Goal: Task Accomplishment & Management: Manage account settings

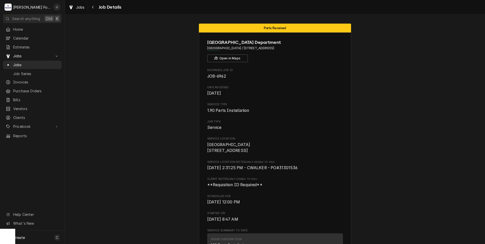
scroll to position [518, 0]
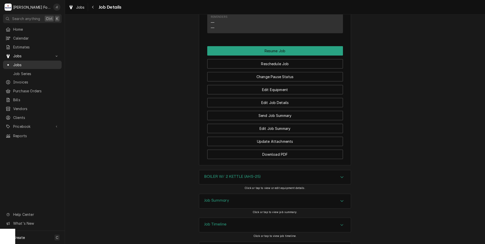
click at [44, 62] on span "Jobs" at bounding box center [36, 64] width 46 height 5
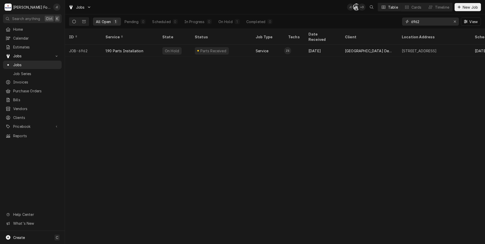
drag, startPoint x: 428, startPoint y: 22, endPoint x: 175, endPoint y: 6, distance: 253.2
click at [344, 16] on div "All Open 1 Pending 0 Scheduled 0 In Progress 0 On Hold 1 Completed 0 6962 View" at bounding box center [275, 21] width 412 height 14
type input "7532"
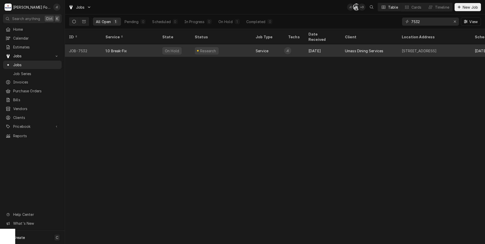
click at [140, 46] on div "1.0 Break-Fix" at bounding box center [129, 51] width 57 height 12
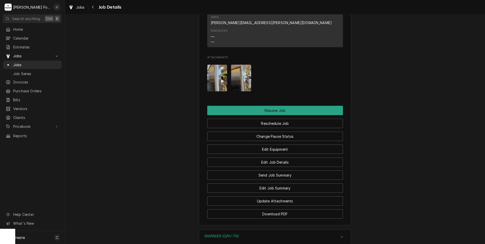
scroll to position [735, 0]
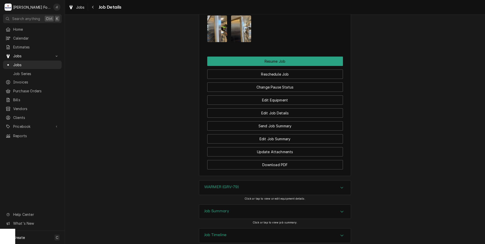
click at [223, 209] on h3 "Job Summary" at bounding box center [216, 211] width 25 height 5
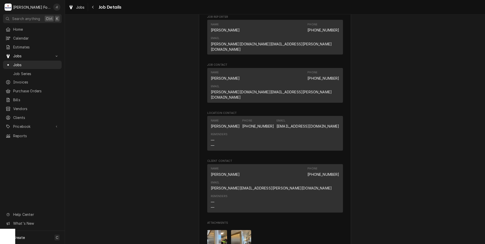
scroll to position [633, 0]
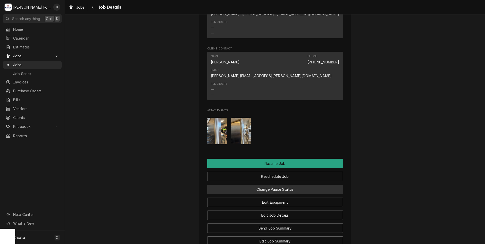
click at [299, 185] on button "Change Pause Status" at bounding box center [275, 189] width 136 height 9
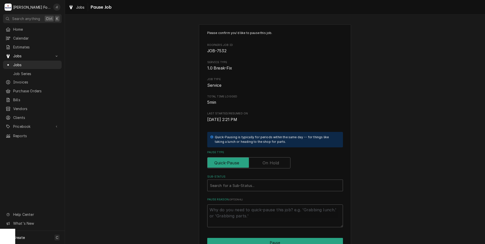
click at [270, 163] on label "Pause Type" at bounding box center [248, 162] width 83 height 11
click at [270, 163] on input "Pause Type" at bounding box center [249, 162] width 79 height 11
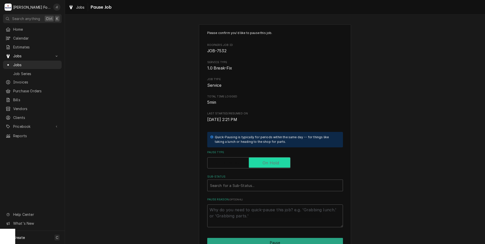
checkbox input "true"
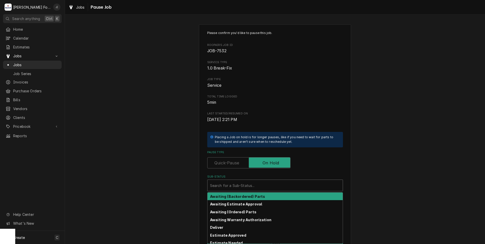
click at [259, 181] on div "Search for a Sub-Status..." at bounding box center [275, 185] width 135 height 11
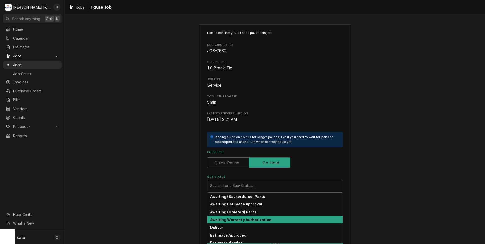
scroll to position [25, 0]
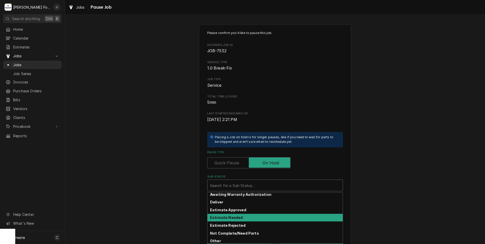
click at [255, 219] on div "Estimate Needed" at bounding box center [275, 218] width 135 height 8
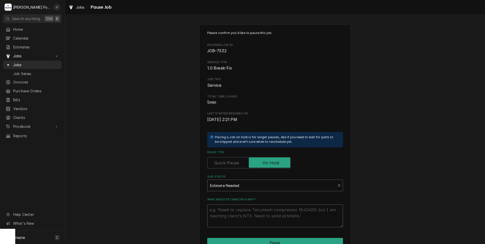
click at [255, 219] on textarea "What needs estimating & why?" at bounding box center [275, 215] width 136 height 23
type textarea "x"
type textarea "p"
type textarea "x"
type textarea "pr"
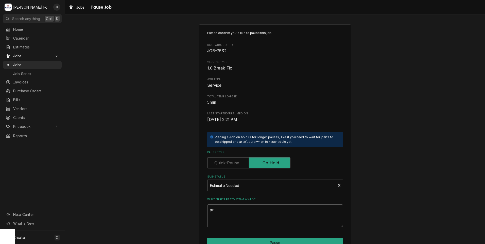
type textarea "x"
type textarea "pri"
type textarea "x"
type textarea "pric"
type textarea "x"
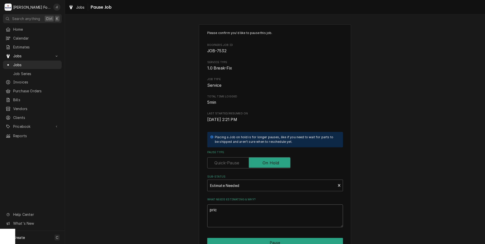
type textarea "price"
type textarea "x"
type textarea "prices"
type textarea "x"
type textarea "price"
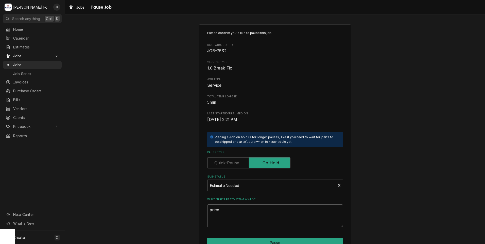
type textarea "x"
type textarea "pric"
type textarea "x"
type textarea "pri"
type textarea "x"
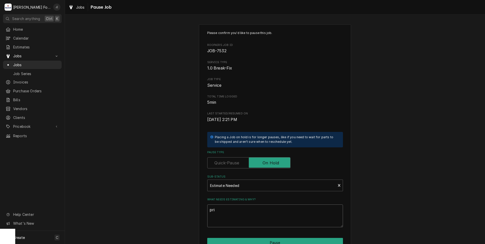
type textarea "pr"
type textarea "x"
type textarea "p"
type textarea "x"
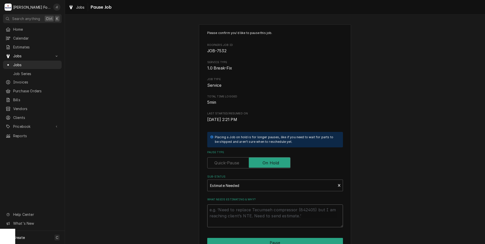
type textarea "P"
type textarea "x"
type textarea "PR"
type textarea "x"
type textarea "PRI"
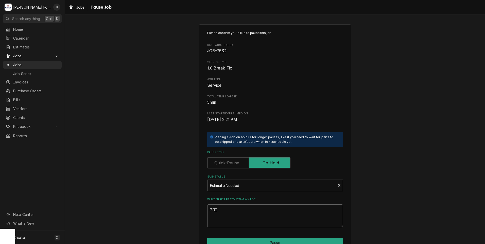
type textarea "x"
type textarea "PRIC"
type textarea "x"
type textarea "PRICE"
type textarea "x"
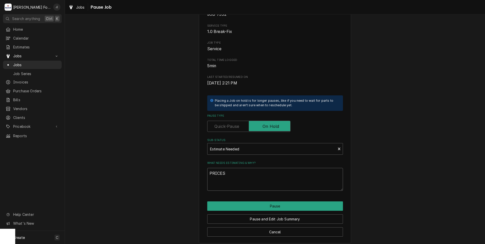
scroll to position [40, 0]
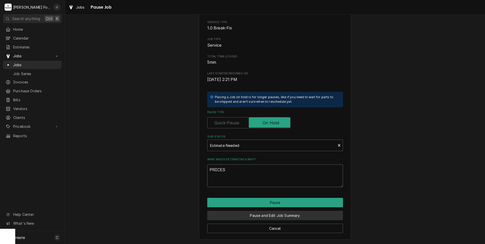
type textarea "PRICES"
click at [263, 216] on button "Pause and Edit Job Summary" at bounding box center [275, 215] width 136 height 9
type textarea "x"
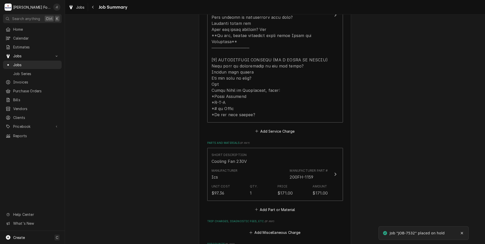
scroll to position [304, 0]
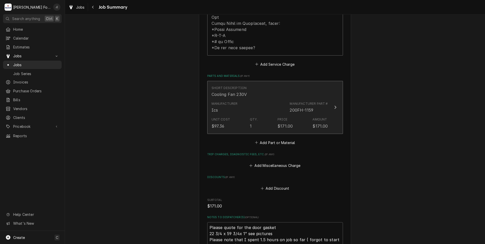
click at [254, 104] on div "Manufacturer Ics Manufacturer Part # 200FH-1159" at bounding box center [270, 107] width 116 height 16
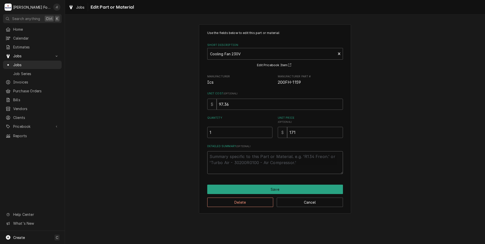
click at [248, 161] on textarea "Detailed Summary ( optional )" at bounding box center [275, 162] width 136 height 23
type textarea "x"
type textarea "I"
type textarea "x"
type textarea "IN"
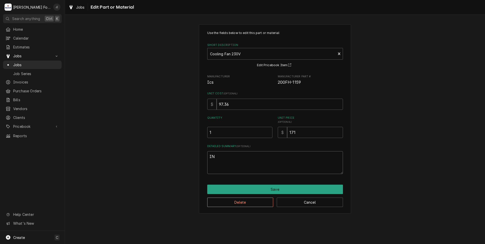
type textarea "x"
type textarea "INS"
type textarea "x"
type textarea "INST"
type textarea "x"
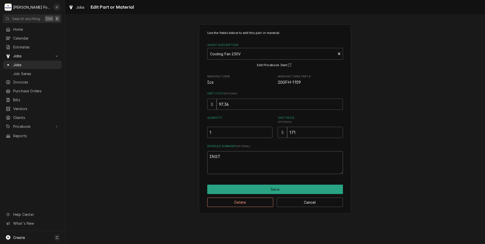
type textarea "INSTA"
type textarea "x"
type textarea "INSTAL"
type textarea "x"
type textarea "INSTALL"
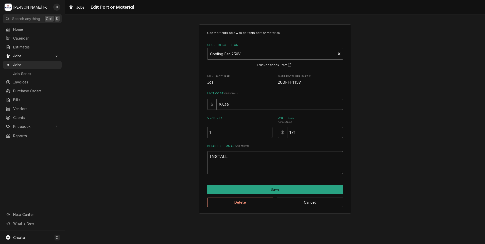
type textarea "x"
type textarea "INSTALLE"
type textarea "x"
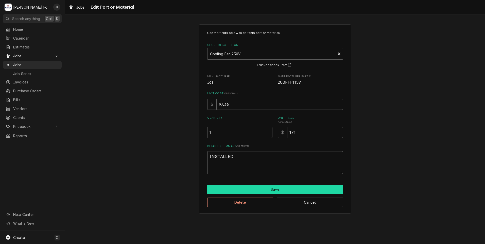
type textarea "INSTALLED"
click at [295, 187] on button "Save" at bounding box center [275, 189] width 136 height 9
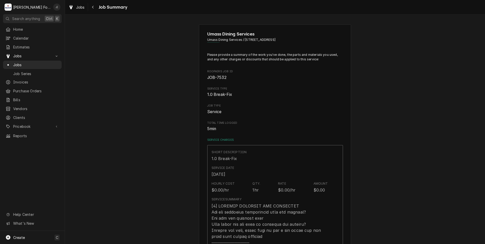
type textarea "x"
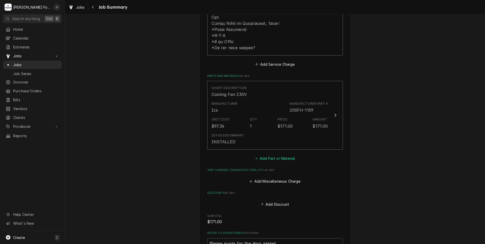
click at [259, 155] on button "Add Part or Material" at bounding box center [275, 158] width 42 height 7
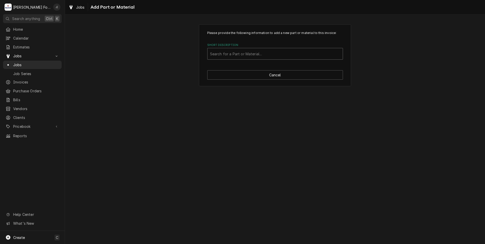
click at [230, 52] on div "Short Description" at bounding box center [275, 53] width 130 height 9
type input "980682"
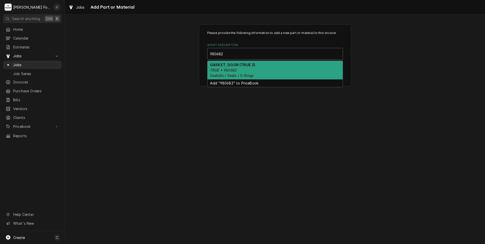
click at [246, 69] on div "GASKET, DOOR (TRUE 3) TRUE • 980682 Gaskets / Seals / O-Rings" at bounding box center [275, 70] width 135 height 19
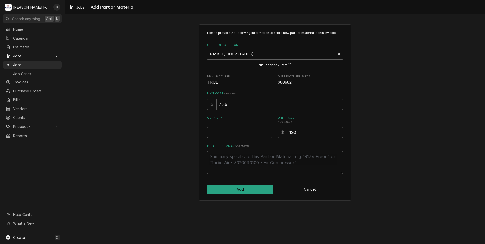
click at [246, 134] on input "Quantity" at bounding box center [239, 132] width 65 height 11
type textarea "x"
type input "1"
click at [247, 193] on button "Add" at bounding box center [240, 189] width 66 height 9
type textarea "x"
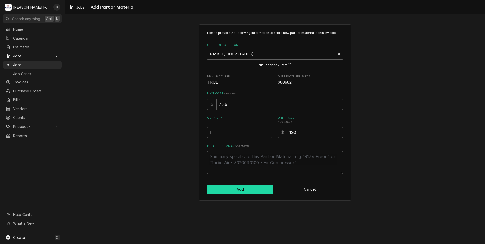
scroll to position [304, 0]
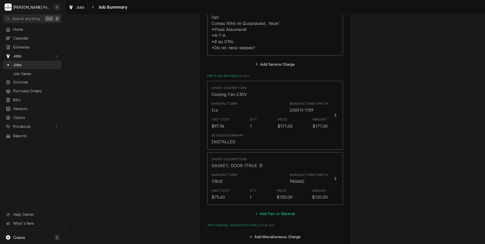
click at [266, 210] on button "Add Part or Material" at bounding box center [275, 213] width 42 height 7
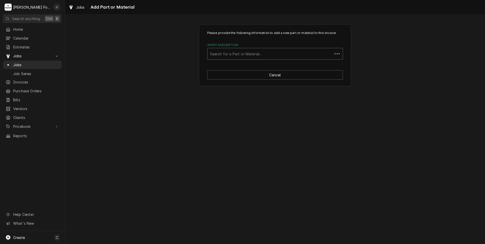
click at [253, 57] on div "Short Description" at bounding box center [270, 53] width 120 height 9
type input "SSDT"
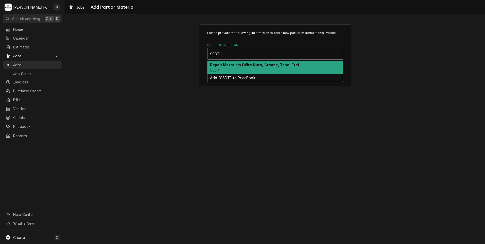
click at [233, 66] on strong "Repair Materials (Wire Nuts, Grease, Tape, Etc)" at bounding box center [254, 65] width 89 height 4
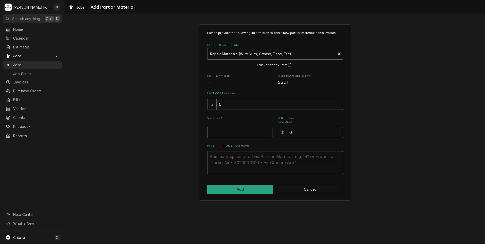
click at [250, 133] on input "Quantity" at bounding box center [239, 132] width 65 height 11
type textarea "x"
type input "1"
type textarea "x"
type input "4"
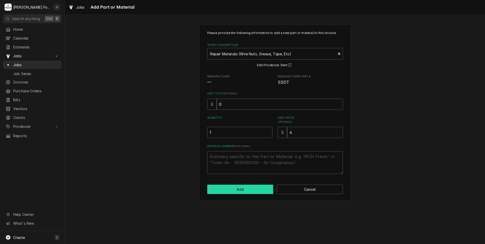
click at [253, 189] on button "Add" at bounding box center [240, 189] width 66 height 9
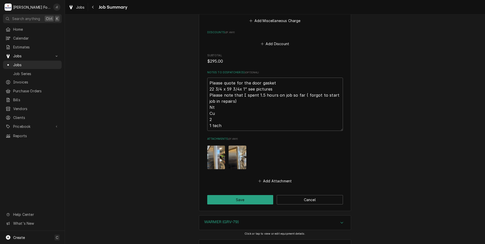
scroll to position [589, 0]
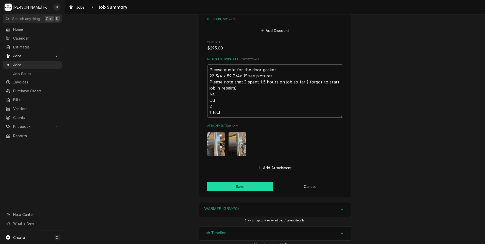
click at [229, 182] on button "Save" at bounding box center [240, 186] width 66 height 9
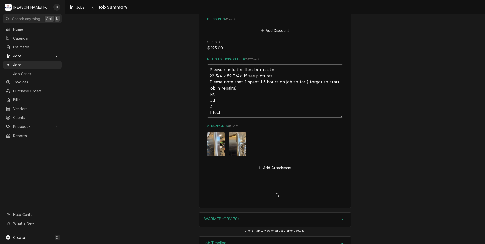
type textarea "x"
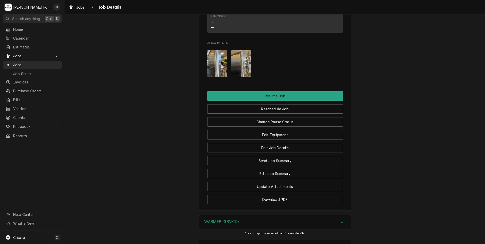
scroll to position [735, 0]
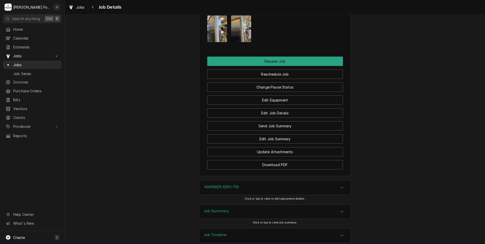
click at [220, 209] on h3 "Job Summary" at bounding box center [216, 211] width 25 height 5
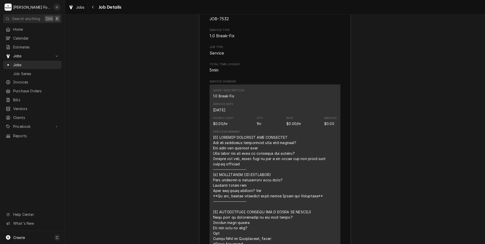
scroll to position [895, 0]
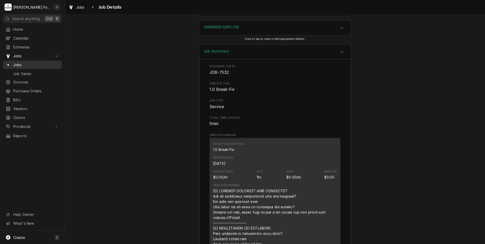
click at [28, 64] on span "Jobs" at bounding box center [36, 64] width 46 height 5
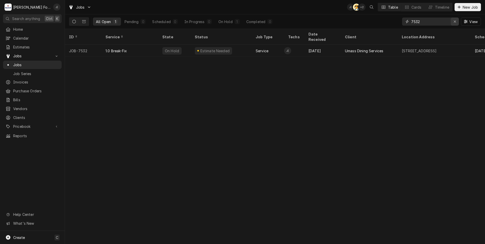
click at [454, 21] on div "Erase input" at bounding box center [454, 21] width 5 height 5
click at [444, 21] on input "Dynamic Content Wrapper" at bounding box center [435, 22] width 48 height 8
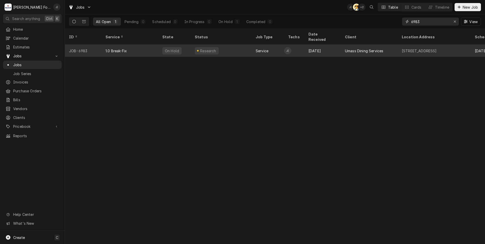
type input "6983"
click at [228, 45] on div "Research" at bounding box center [221, 51] width 61 height 12
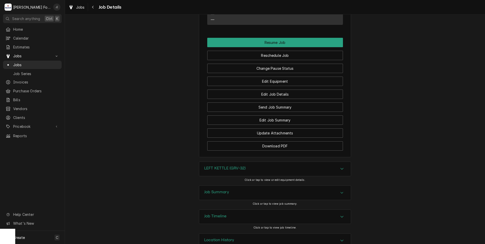
scroll to position [689, 0]
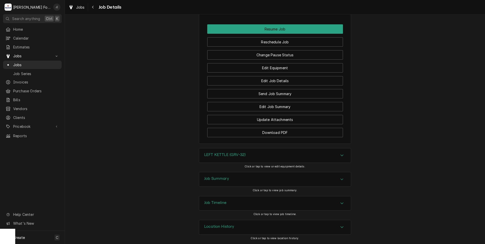
click at [231, 180] on div "Job Summary" at bounding box center [275, 179] width 152 height 14
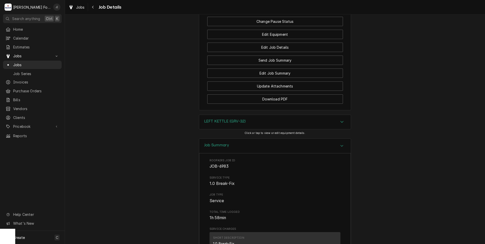
scroll to position [715, 0]
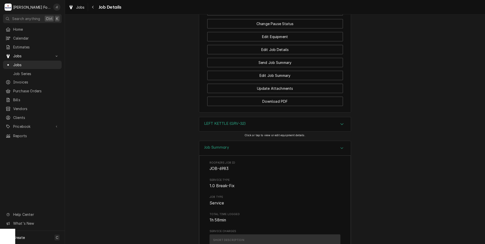
click at [214, 126] on h3 "LEFT KETTLE (GRV-32)" at bounding box center [224, 123] width 41 height 5
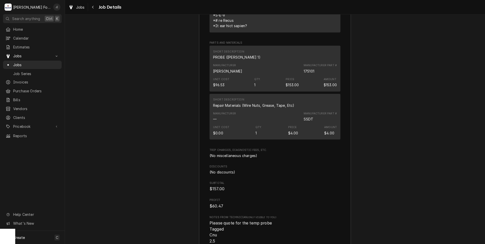
scroll to position [1358, 0]
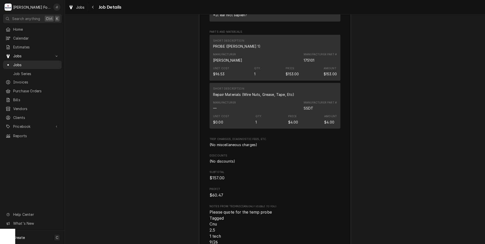
click at [246, 62] on div "Manufacturer [PERSON_NAME] Manufacturer Part # 175101" at bounding box center [275, 58] width 124 height 14
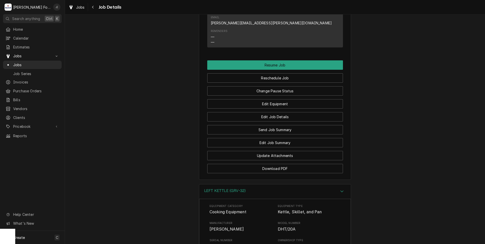
scroll to position [622, 0]
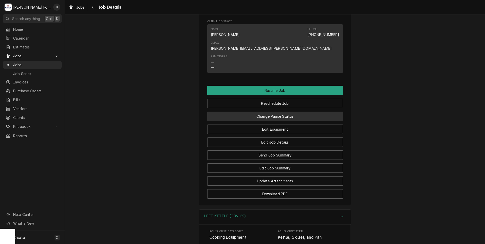
click at [260, 121] on button "Change Pause Status" at bounding box center [275, 116] width 136 height 9
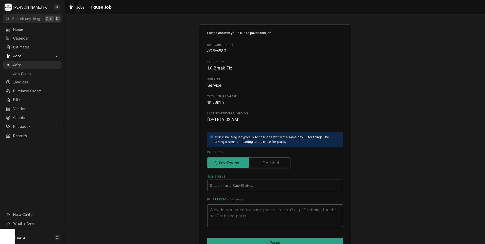
click at [272, 162] on label "Pause Type" at bounding box center [248, 162] width 83 height 11
click at [272, 162] on input "Pause Type" at bounding box center [249, 162] width 79 height 11
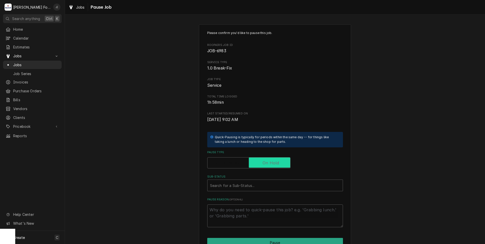
checkbox input "true"
click at [253, 188] on div "Sub-Status" at bounding box center [275, 185] width 130 height 9
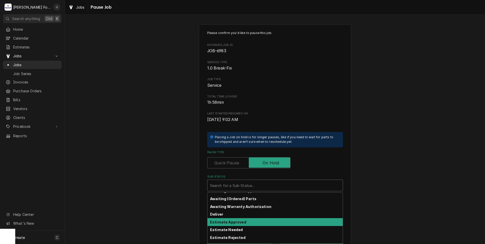
scroll to position [25, 0]
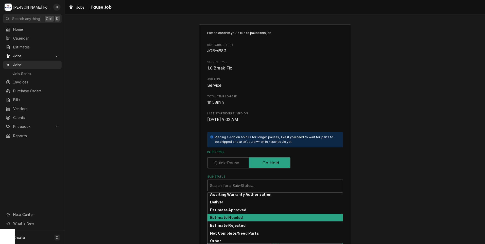
click at [246, 216] on div "Estimate Needed" at bounding box center [275, 218] width 135 height 8
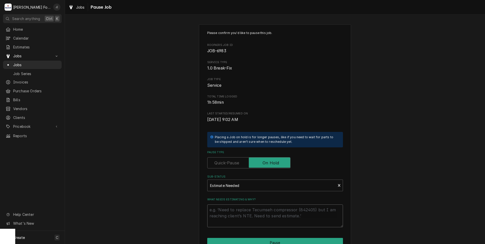
click at [244, 218] on textarea "What needs estimating & why?" at bounding box center [275, 215] width 136 height 23
type textarea "x"
type textarea "P"
type textarea "x"
type textarea "PR"
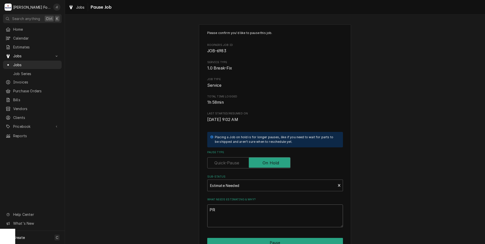
type textarea "x"
type textarea "PRI"
type textarea "x"
type textarea "PRIC"
type textarea "x"
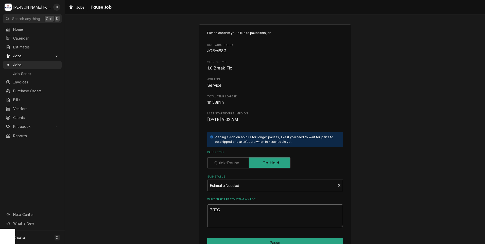
type textarea "PRICE"
type textarea "x"
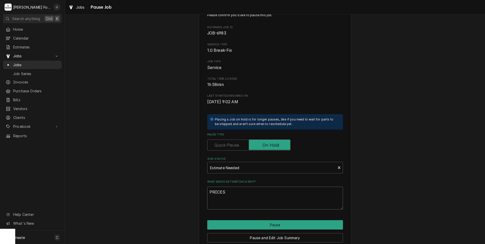
scroll to position [40, 0]
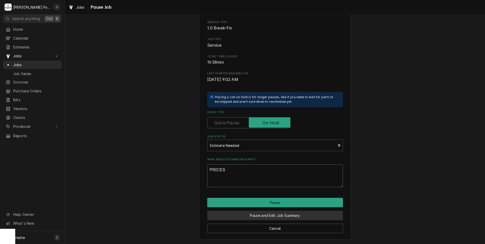
type textarea "PRICES"
click at [291, 216] on button "Pause and Edit Job Summary" at bounding box center [275, 215] width 136 height 9
type textarea "x"
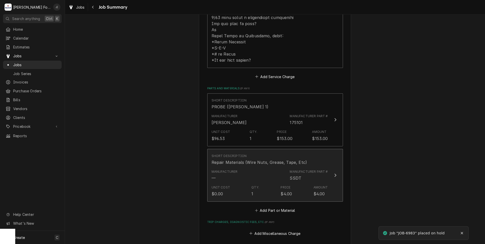
scroll to position [304, 0]
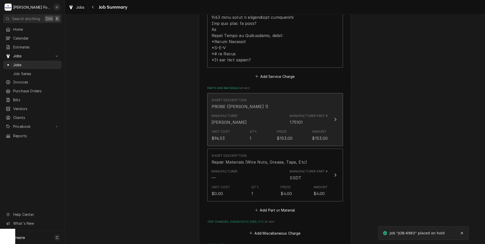
click at [248, 118] on div "Manufacturer [PERSON_NAME] Manufacturer Part # 175101" at bounding box center [270, 120] width 116 height 16
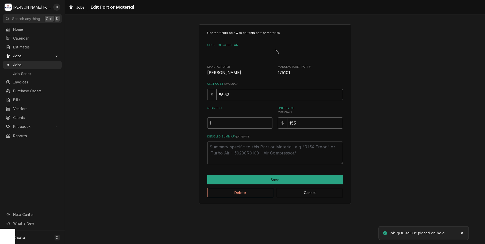
type textarea "x"
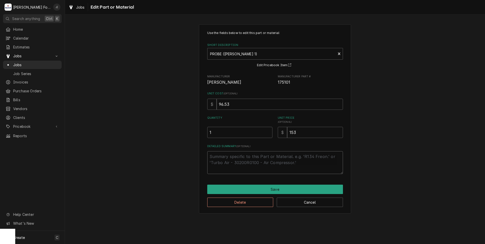
click at [237, 161] on textarea "Detailed Summary ( optional )" at bounding box center [275, 162] width 136 height 23
type textarea "INSTALLED"
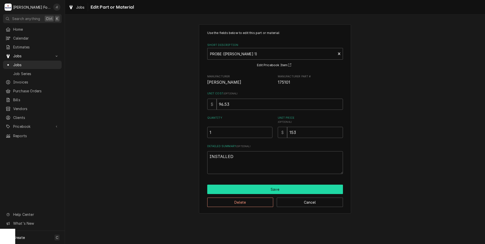
click at [236, 188] on button "Save" at bounding box center [275, 189] width 136 height 9
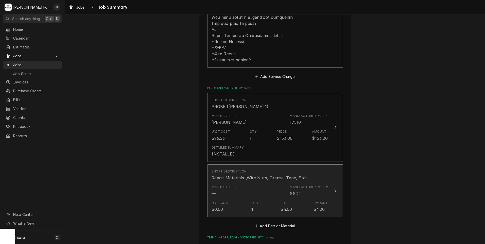
click at [243, 188] on div "Manufacturer — Manufacturer Part # SSDT" at bounding box center [270, 191] width 116 height 16
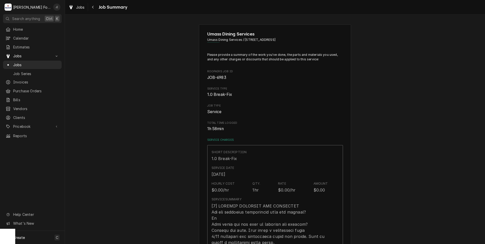
type textarea "x"
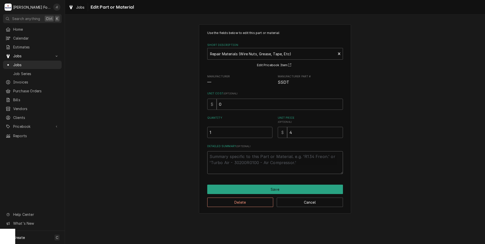
click at [239, 163] on textarea "Detailed Summary ( optional )" at bounding box center [275, 162] width 136 height 23
type textarea "INSTALLED"
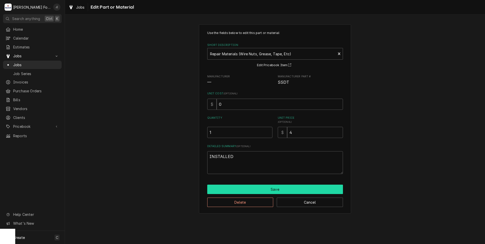
click at [234, 191] on button "Save" at bounding box center [275, 189] width 136 height 9
type textarea "x"
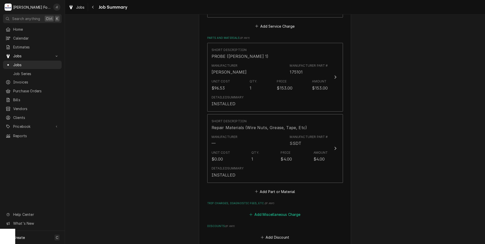
scroll to position [355, 0]
click at [264, 187] on button "Add Part or Material" at bounding box center [275, 190] width 42 height 7
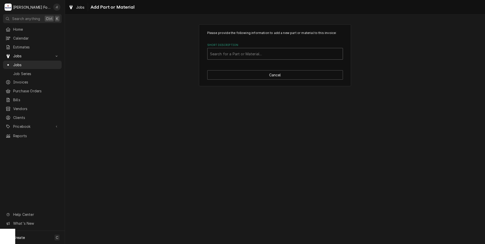
click at [242, 52] on div "Short Description" at bounding box center [275, 53] width 130 height 9
type input "174837"
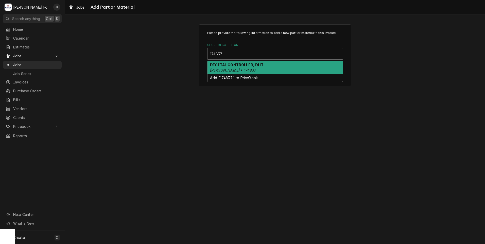
click at [245, 65] on strong "DIGITAL CONTROLLER, DHT" at bounding box center [237, 65] width 54 height 4
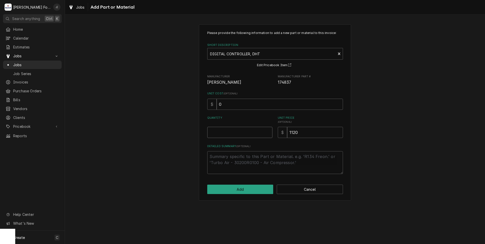
click at [236, 133] on input "Quantity" at bounding box center [239, 132] width 65 height 11
click at [297, 189] on button "Cancel" at bounding box center [310, 189] width 66 height 9
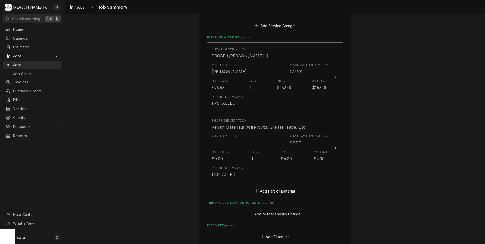
type textarea "x"
click at [282, 187] on button "Add Part or Material" at bounding box center [275, 190] width 42 height 7
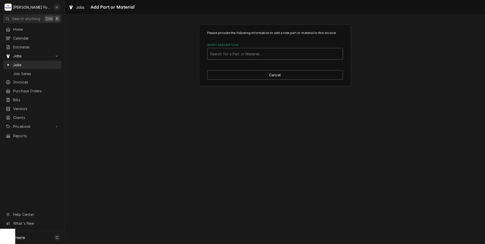
click at [250, 54] on div "Short Description" at bounding box center [275, 53] width 130 height 9
type input "174837"
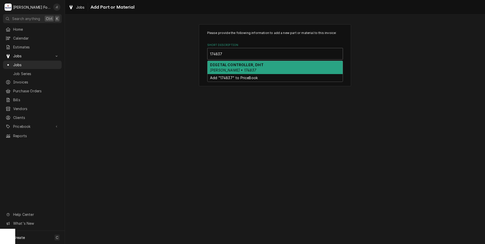
click at [250, 65] on strong "DIGITAL CONTROLLER, DHT" at bounding box center [237, 65] width 54 height 4
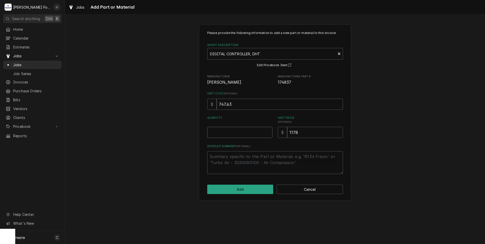
click at [253, 133] on input "Quantity" at bounding box center [239, 132] width 65 height 11
type textarea "x"
type input "1"
click at [249, 191] on button "Add" at bounding box center [240, 189] width 66 height 9
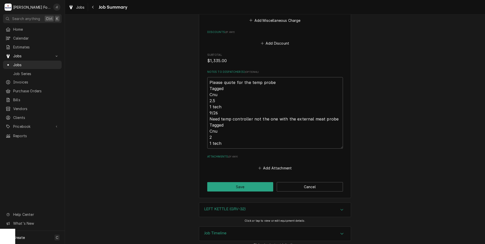
scroll to position [605, 0]
click at [222, 183] on button "Save" at bounding box center [240, 186] width 66 height 9
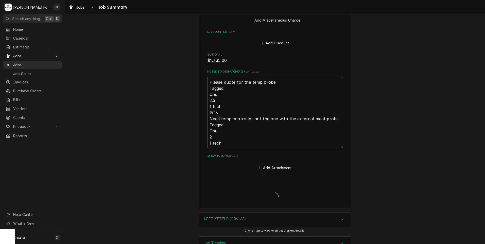
type textarea "x"
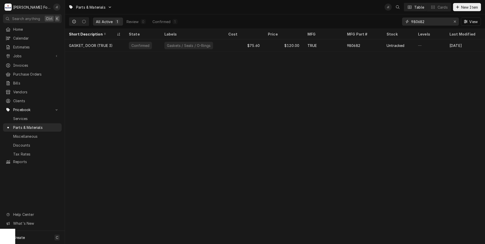
drag, startPoint x: 432, startPoint y: 22, endPoint x: 299, endPoint y: 23, distance: 133.2
click at [300, 23] on div "All Active 1 Review 0 Confirmed 1 980682 View" at bounding box center [275, 21] width 412 height 14
type input "174837"
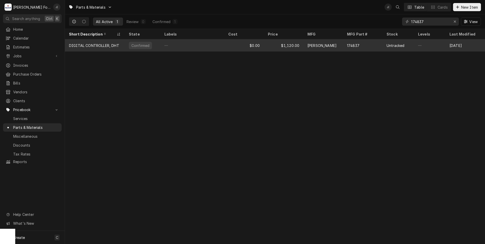
click at [322, 49] on div "[PERSON_NAME]" at bounding box center [323, 45] width 40 height 12
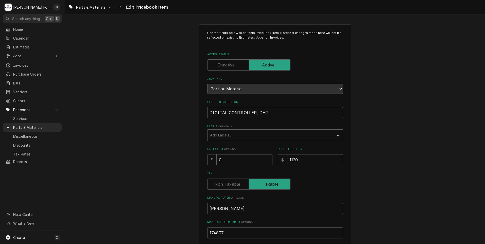
drag, startPoint x: 237, startPoint y: 159, endPoint x: 98, endPoint y: 147, distance: 139.6
click at [190, 154] on div "Use the fields below to edit this PriceBook item. Note that changes made here w…" at bounding box center [275, 198] width 420 height 357
type textarea "x"
type input "7"
type textarea "x"
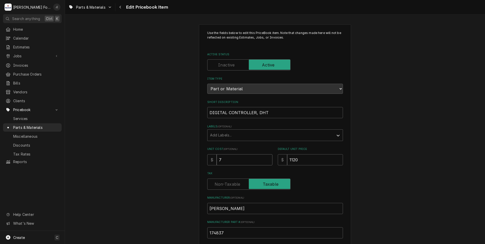
type input "74"
type textarea "x"
type input "747"
type textarea "x"
type input "747.6"
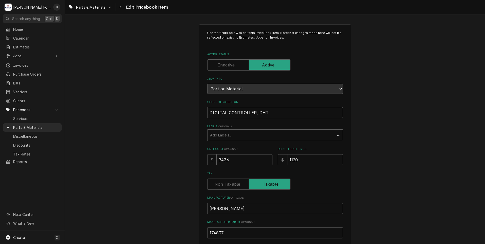
type textarea "x"
type input "747.63"
type textarea "x"
type input "1"
type textarea "x"
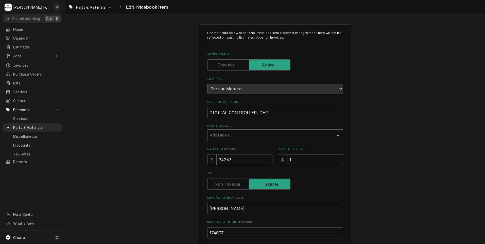
type input "11"
type textarea "x"
type input "117"
type textarea "x"
type input "1178"
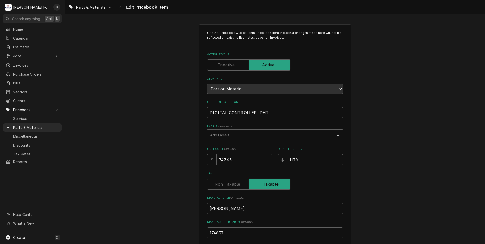
type textarea "x"
type input "1178.0"
type textarea "x"
type input "1178.00"
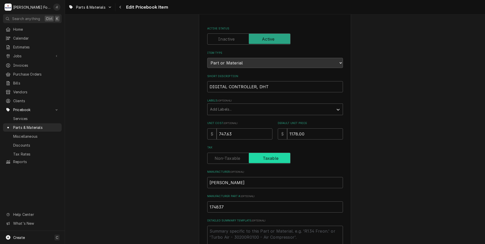
scroll to position [156, 0]
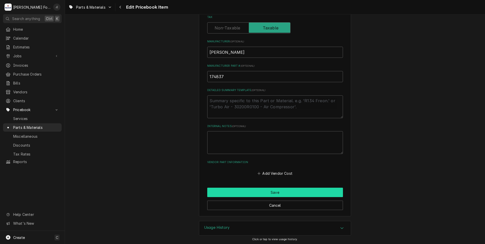
click at [283, 191] on button "Save" at bounding box center [275, 192] width 136 height 9
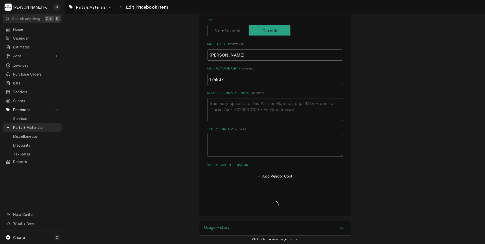
type textarea "x"
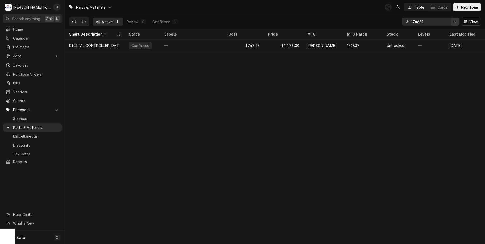
click at [457, 22] on div "Erase input" at bounding box center [454, 21] width 5 height 5
click at [444, 20] on input "Dynamic Content Wrapper" at bounding box center [435, 22] width 48 height 8
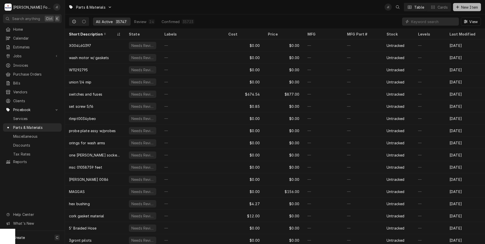
click at [474, 3] on button "New Item" at bounding box center [467, 7] width 28 height 8
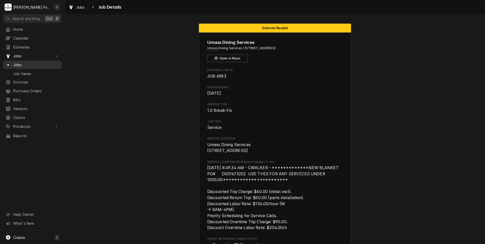
click at [28, 64] on span "Jobs" at bounding box center [36, 64] width 46 height 5
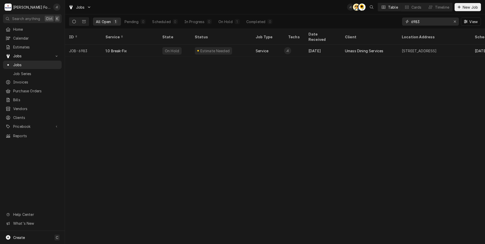
click at [455, 24] on div "Erase input" at bounding box center [454, 21] width 5 height 5
click at [438, 21] on input "Dynamic Content Wrapper" at bounding box center [435, 22] width 48 height 8
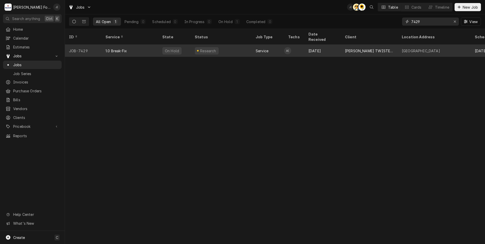
type input "7429"
click at [171, 48] on div "On Hold" at bounding box center [171, 50] width 15 height 5
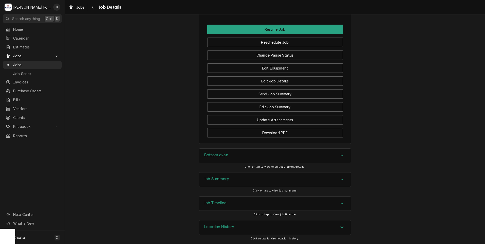
scroll to position [521, 0]
click at [245, 156] on div "Bottom oven" at bounding box center [275, 156] width 152 height 14
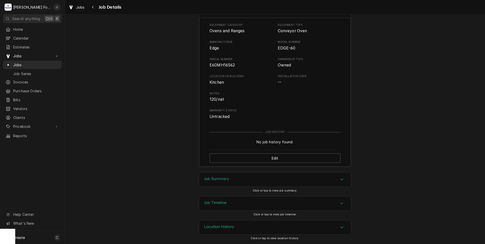
scroll to position [666, 0]
click at [220, 178] on h3 "Job Summary" at bounding box center [216, 179] width 25 height 5
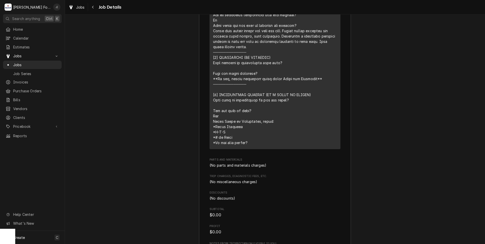
scroll to position [1061, 0]
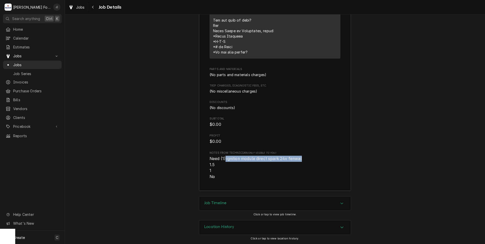
drag, startPoint x: 296, startPoint y: 159, endPoint x: 224, endPoint y: 158, distance: 71.8
click at [224, 158] on span "Need (1) ignition module direct spark 24v fenwal 1.5 1 No" at bounding box center [256, 167] width 93 height 23
drag, startPoint x: 224, startPoint y: 158, endPoint x: 232, endPoint y: 180, distance: 22.6
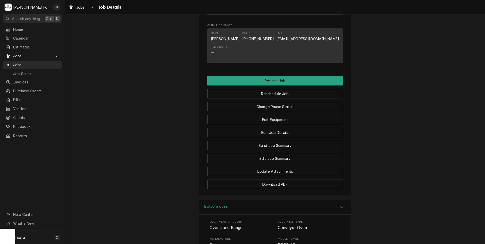
scroll to position [376, 0]
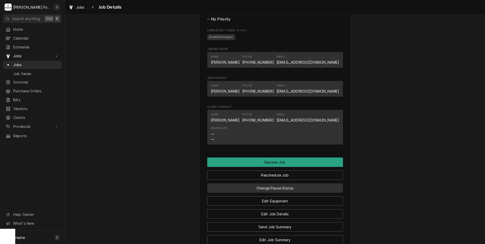
click at [268, 193] on button "Change Pause Status" at bounding box center [275, 187] width 136 height 9
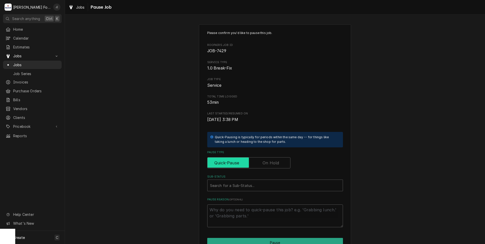
click at [273, 159] on input "Pause Type" at bounding box center [249, 162] width 79 height 11
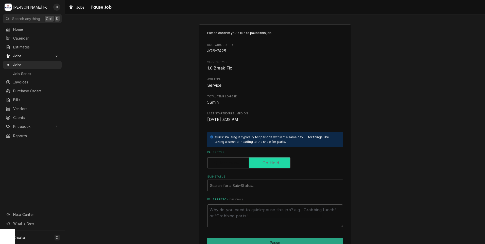
checkbox input "true"
click at [252, 184] on div "Sub-Status" at bounding box center [275, 185] width 130 height 9
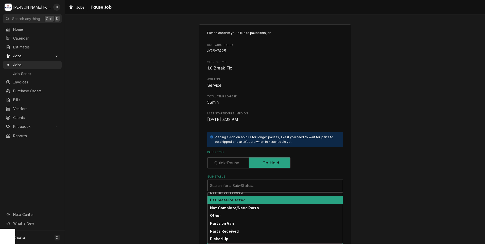
scroll to position [25, 0]
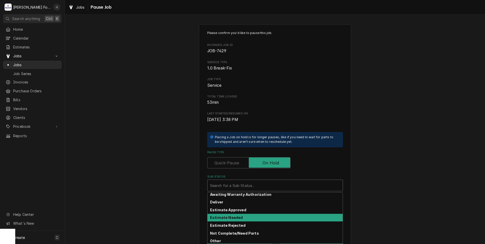
click at [237, 217] on div "Estimate Needed" at bounding box center [275, 218] width 135 height 8
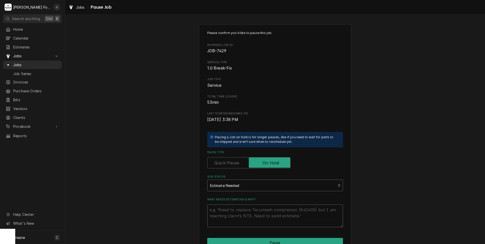
click at [236, 221] on textarea "What needs estimating & why?" at bounding box center [275, 215] width 136 height 23
type textarea "x"
type textarea "P"
type textarea "x"
type textarea "PR"
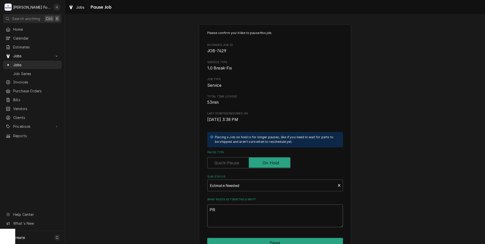
type textarea "x"
type textarea "PRI"
type textarea "x"
type textarea "PRIC"
type textarea "x"
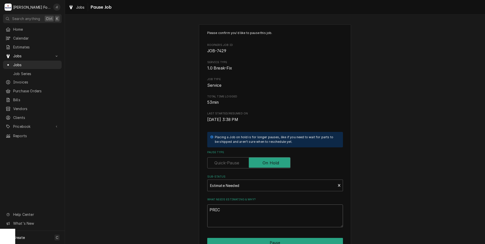
type textarea "PRICE"
type textarea "x"
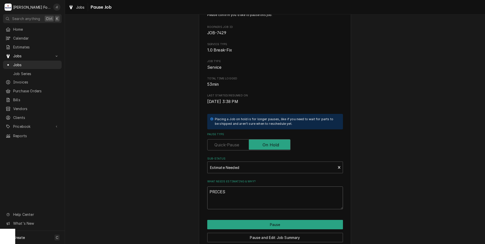
scroll to position [40, 0]
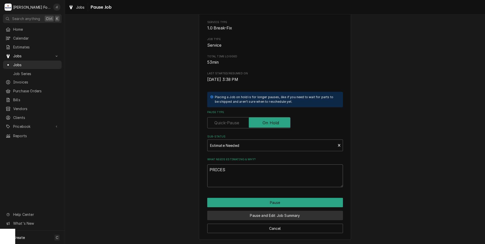
type textarea "PRICES"
click at [260, 219] on button "Pause and Edit Job Summary" at bounding box center [275, 215] width 136 height 9
type textarea "x"
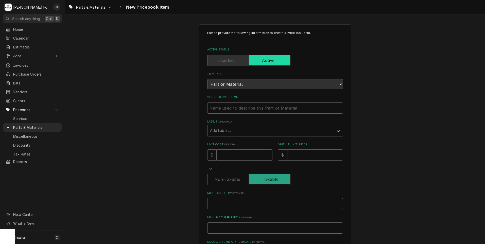
click at [215, 226] on input "Manufacturer Part # ( optional )" at bounding box center [275, 227] width 136 height 11
paste input "135034"
type textarea "x"
type input "135034"
click at [221, 204] on input "Manufacturer ( optional )" at bounding box center [275, 203] width 136 height 11
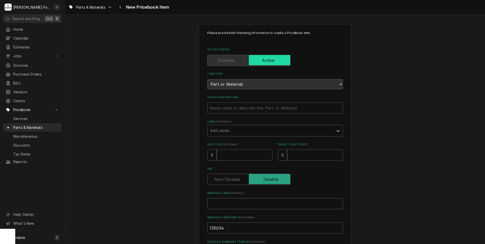
type textarea "x"
type input "E"
type textarea "x"
type input "ED"
type textarea "x"
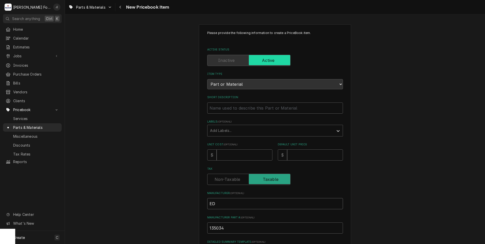
type input "EDG"
type textarea "x"
type input "EDGE"
click at [214, 130] on div "Labels" at bounding box center [270, 130] width 121 height 9
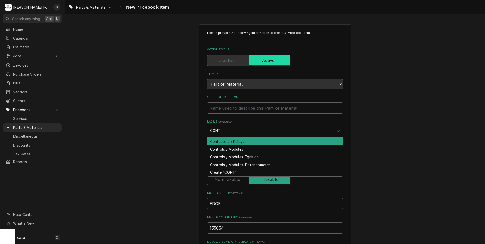
type input "CONTR"
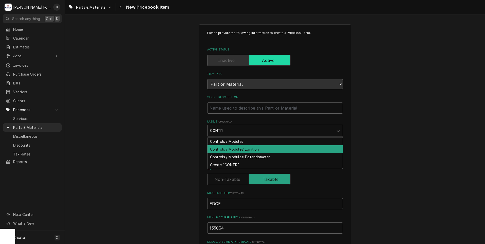
click at [234, 147] on div "Controls / Modules: Ignition" at bounding box center [275, 149] width 135 height 8
type textarea "x"
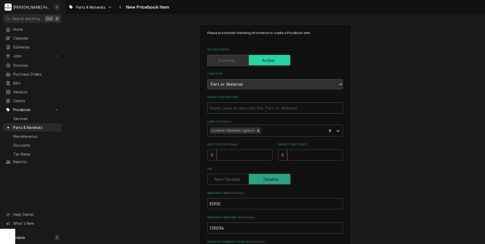
click at [237, 107] on input "Short Description" at bounding box center [275, 107] width 136 height 11
paste input "IGNITION MODULE, 24V, DIRECT SPARK"
type textarea "x"
type input "IGNITION MODULE, 24V, DIRECT SPARK"
click at [241, 157] on input "Unit Cost ( optional )" at bounding box center [245, 154] width 56 height 11
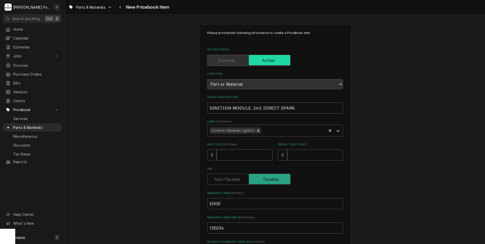
type textarea "x"
type input "1"
type textarea "x"
type input "10"
type textarea "x"
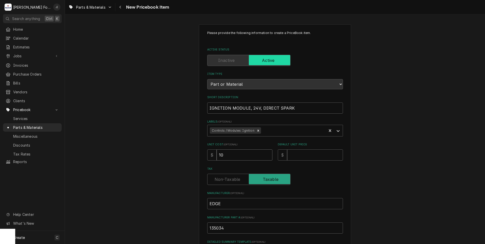
type input "102"
type textarea "x"
type input "102.0"
type textarea "x"
type input "102.02"
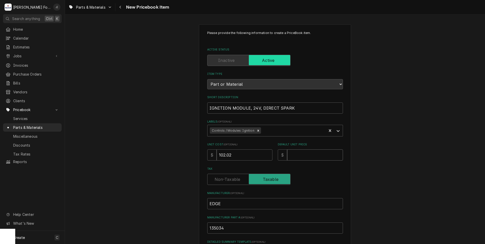
type textarea "x"
type input "1"
type textarea "x"
type input "14"
type textarea "x"
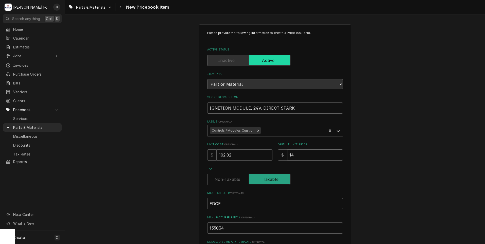
type input "143"
type textarea "x"
type input "143.0"
type textarea "x"
type input "143.00"
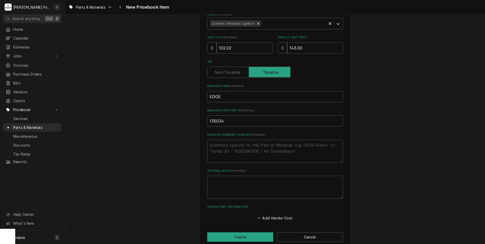
scroll to position [115, 0]
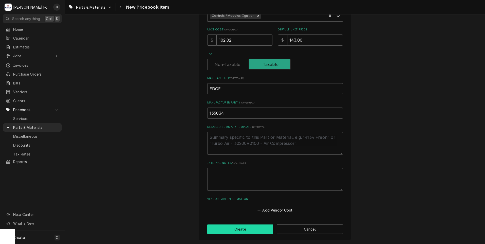
click at [254, 230] on button "Create" at bounding box center [240, 229] width 66 height 9
type textarea "x"
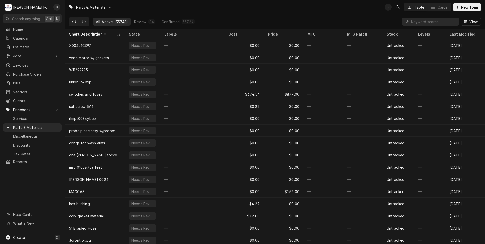
click at [124, 9] on div "Parts & Materials J( Table Cards New Item" at bounding box center [275, 7] width 420 height 14
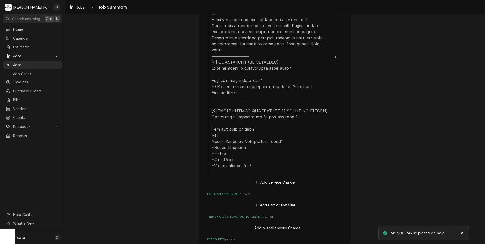
scroll to position [254, 0]
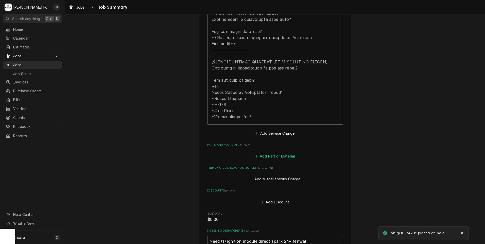
click at [269, 153] on button "Add Part or Material" at bounding box center [275, 156] width 42 height 7
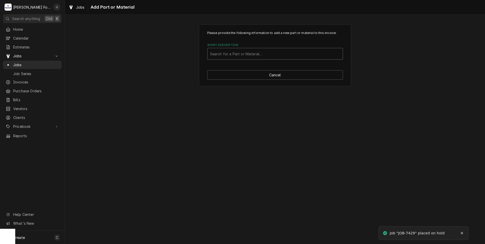
click at [220, 56] on div "Short Description" at bounding box center [275, 53] width 130 height 9
type input "135034"
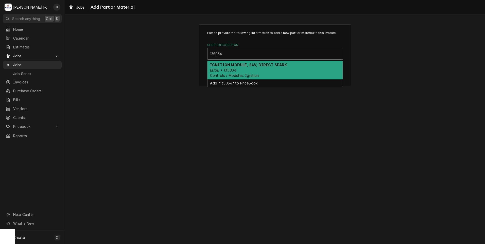
click at [265, 67] on div "IGNITION MODULE, 24V, DIRECT SPARK EDGE • 135034 Controls / Modules: Ignition" at bounding box center [275, 70] width 135 height 19
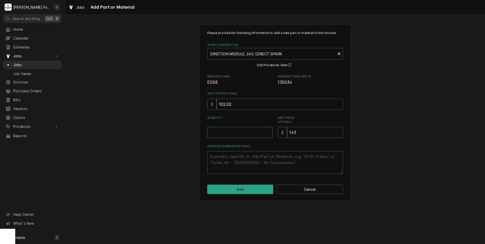
click at [235, 132] on input "Quantity" at bounding box center [239, 132] width 65 height 11
type textarea "x"
type input "1"
click at [239, 186] on button "Add" at bounding box center [240, 189] width 66 height 9
type textarea "x"
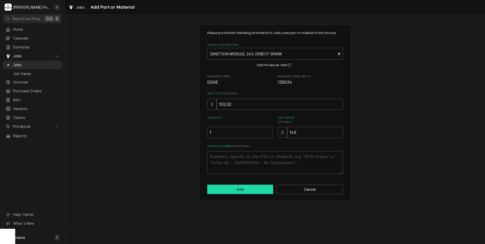
scroll to position [254, 0]
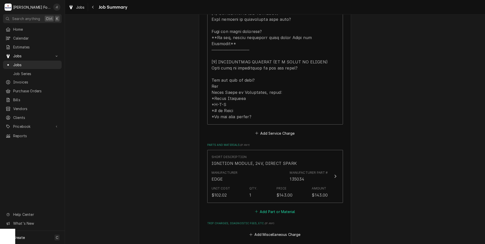
click at [269, 208] on button "Add Part or Material" at bounding box center [275, 211] width 42 height 7
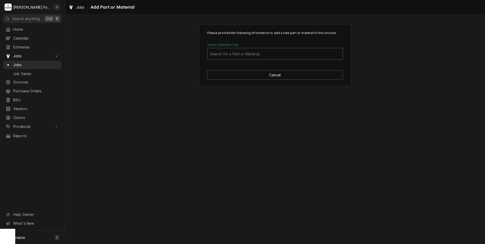
click at [254, 54] on div "Short Description" at bounding box center [275, 53] width 130 height 9
type input "SSDT"
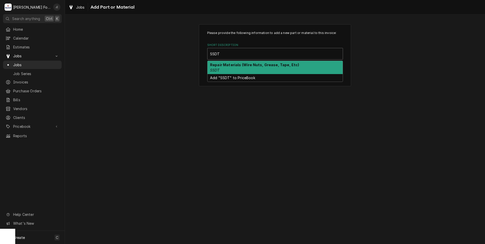
click at [231, 63] on strong "Repair Materials (Wire Nuts, Grease, Tape, Etc)" at bounding box center [254, 65] width 89 height 4
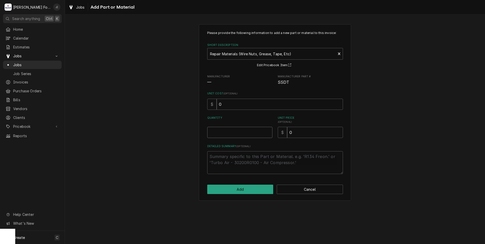
click at [242, 132] on input "Quantity" at bounding box center [239, 132] width 65 height 11
type textarea "x"
type input "1"
type textarea "x"
type input "4"
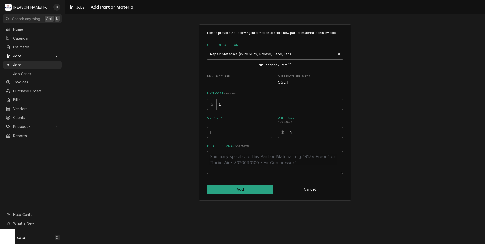
click at [168, 157] on div "Please provide the following information to add a new part or material to this …" at bounding box center [275, 112] width 420 height 185
click at [217, 190] on button "Add" at bounding box center [240, 189] width 66 height 9
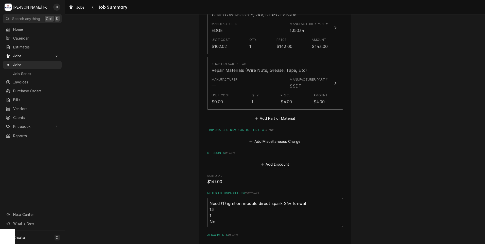
scroll to position [457, 0]
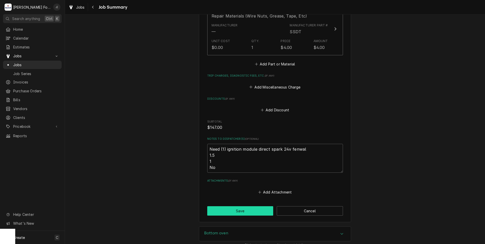
click at [248, 206] on button "Save" at bounding box center [240, 210] width 66 height 9
type textarea "x"
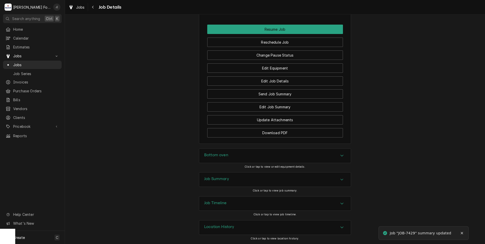
scroll to position [521, 0]
click at [222, 181] on h3 "Job Summary" at bounding box center [216, 179] width 25 height 5
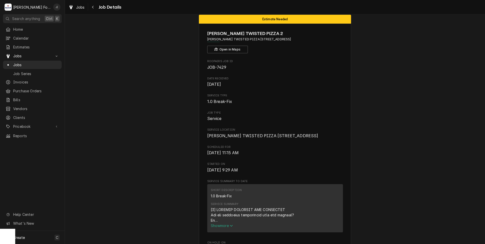
scroll to position [0, 0]
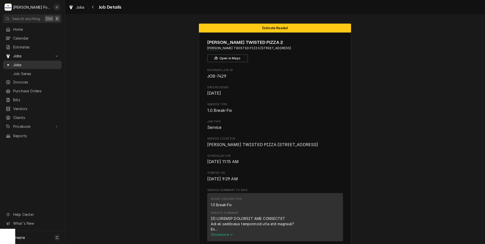
click at [19, 64] on span "Jobs" at bounding box center [36, 64] width 46 height 5
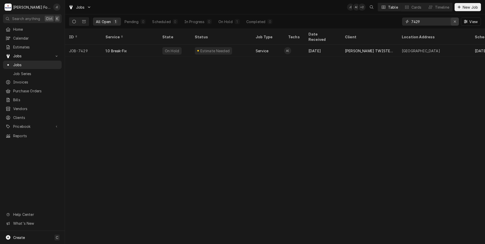
click at [455, 23] on icon "Erase input" at bounding box center [455, 22] width 3 height 4
click at [440, 23] on input "Dynamic Content Wrapper" at bounding box center [435, 22] width 48 height 8
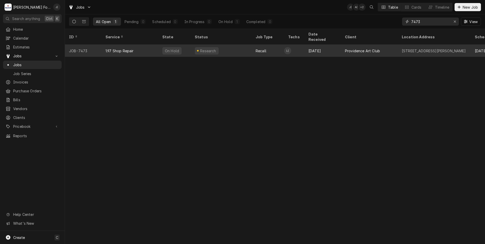
type input "7473"
click at [162, 45] on div "On Hold" at bounding box center [174, 51] width 32 height 12
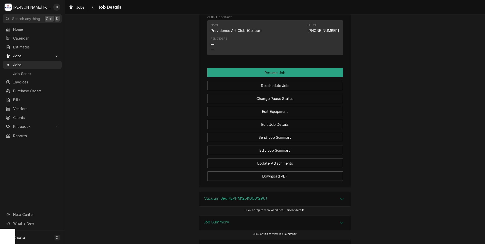
scroll to position [678, 0]
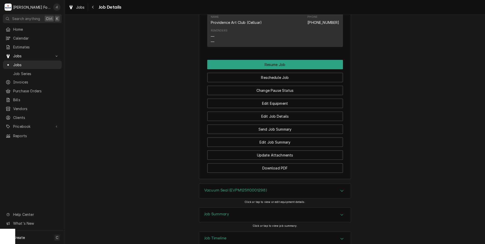
click at [219, 188] on h3 "Vacuum Seal (EVPM125110001298)" at bounding box center [235, 190] width 63 height 5
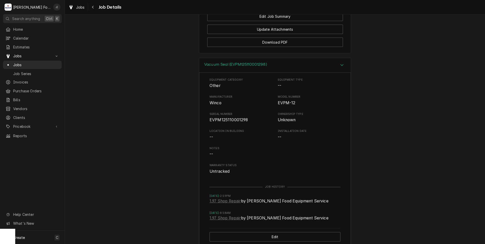
scroll to position [805, 0]
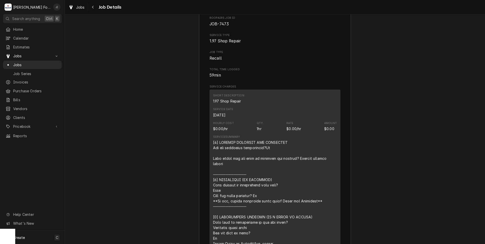
scroll to position [1084, 0]
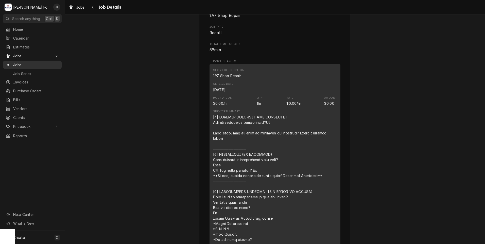
click at [32, 63] on span "Jobs" at bounding box center [36, 64] width 46 height 5
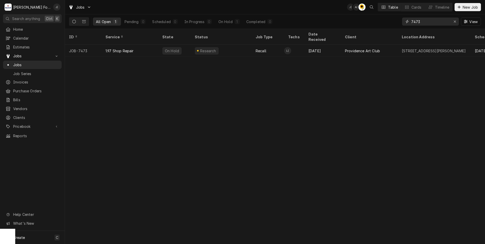
drag, startPoint x: 429, startPoint y: 23, endPoint x: 378, endPoint y: 23, distance: 51.0
click at [378, 23] on div "All Open 1 Pending 0 Scheduled 0 In Progress 0 On Hold 1 Completed 0 7473 View" at bounding box center [275, 21] width 412 height 14
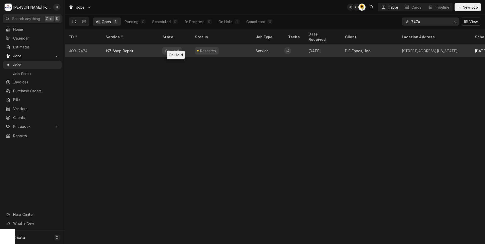
type input "7474"
click at [153, 47] on div "1.97 Shop Repair" at bounding box center [129, 51] width 57 height 12
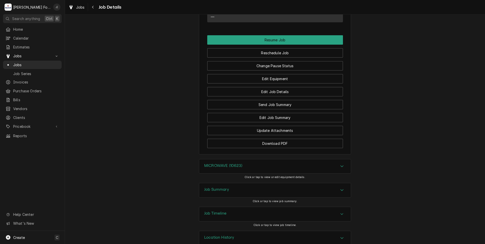
scroll to position [482, 0]
click at [225, 191] on h3 "Job Summary" at bounding box center [216, 188] width 25 height 5
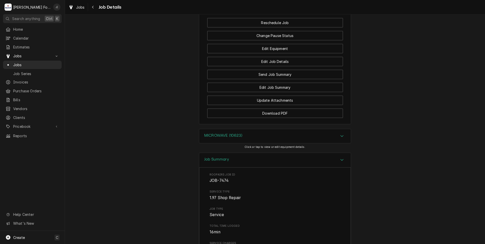
scroll to position [483, 0]
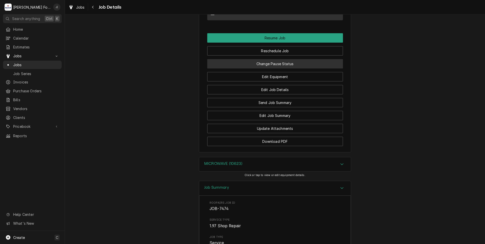
click at [268, 68] on button "Change Pause Status" at bounding box center [275, 63] width 136 height 9
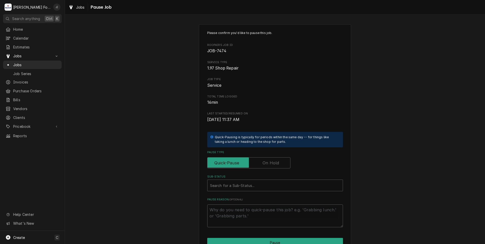
click at [266, 162] on label "Pause Type" at bounding box center [248, 162] width 83 height 11
click at [266, 162] on input "Pause Type" at bounding box center [249, 162] width 79 height 11
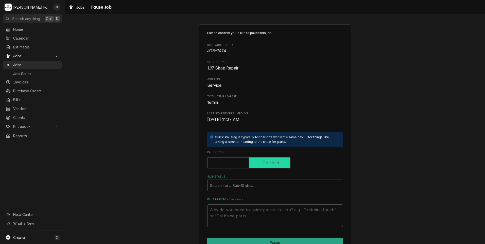
checkbox input "true"
click at [243, 188] on div "Sub-Status" at bounding box center [275, 185] width 130 height 9
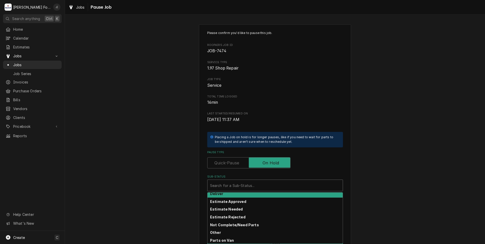
scroll to position [25, 0]
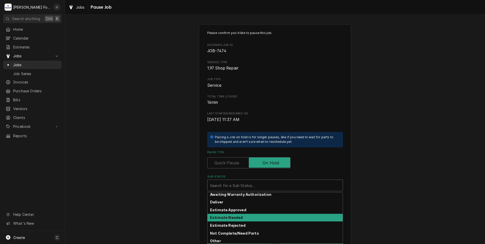
click at [232, 216] on strong "Estimate Needed" at bounding box center [226, 217] width 33 height 4
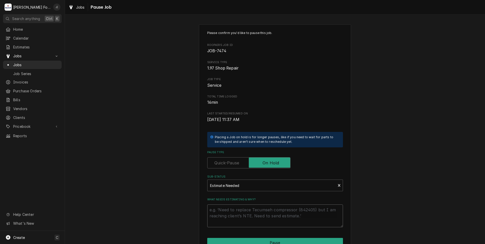
click at [232, 217] on textarea "What needs estimating & why?" at bounding box center [275, 215] width 136 height 23
type textarea "x"
type textarea "P"
type textarea "x"
type textarea "PR"
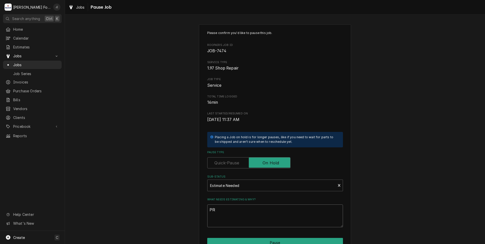
type textarea "x"
type textarea "PRI"
type textarea "x"
type textarea "PRIC"
type textarea "x"
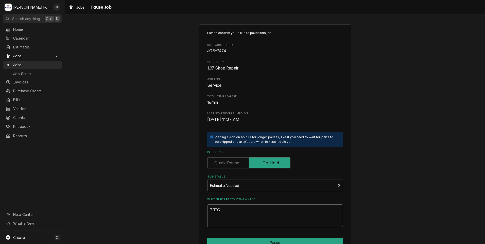
type textarea "PRICE"
type textarea "x"
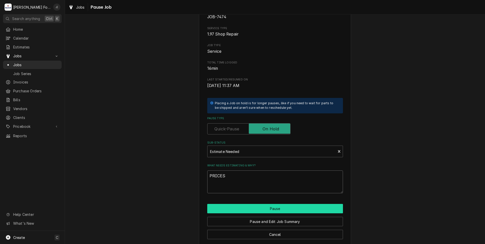
scroll to position [40, 0]
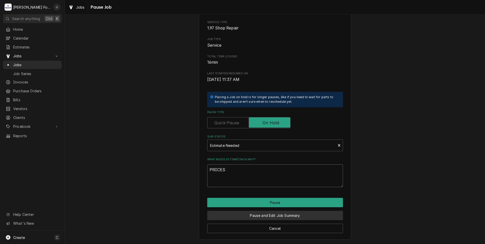
type textarea "PRICES"
click at [243, 214] on button "Pause and Edit Job Summary" at bounding box center [275, 215] width 136 height 9
type textarea "x"
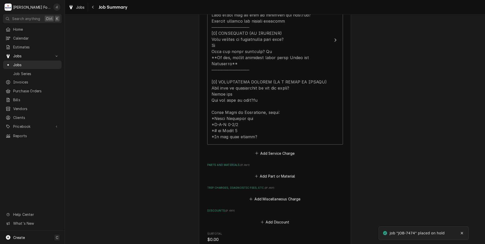
scroll to position [254, 0]
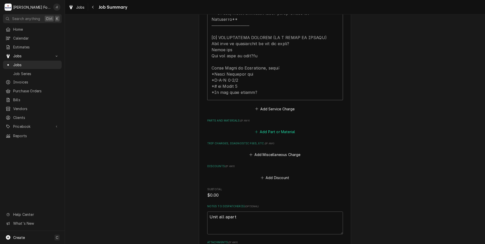
click at [271, 128] on button "Add Part or Material" at bounding box center [275, 131] width 42 height 7
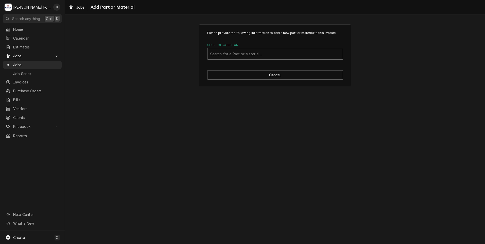
click at [235, 56] on div "Short Description" at bounding box center [275, 53] width 130 height 9
type input "RV-MZA29"
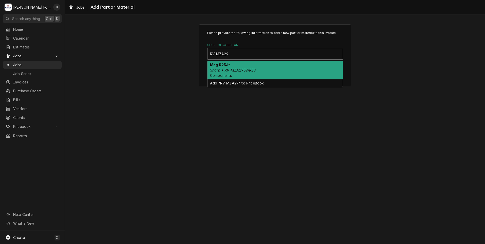
click at [241, 70] on em "Sharp • RV-MZA295WRE0" at bounding box center [233, 70] width 46 height 4
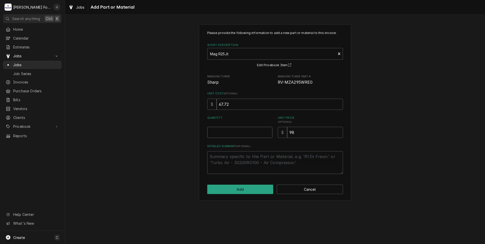
click at [249, 128] on input "Quantity" at bounding box center [239, 132] width 65 height 11
type textarea "x"
type input "1"
click at [250, 191] on button "Add" at bounding box center [240, 189] width 66 height 9
type textarea "x"
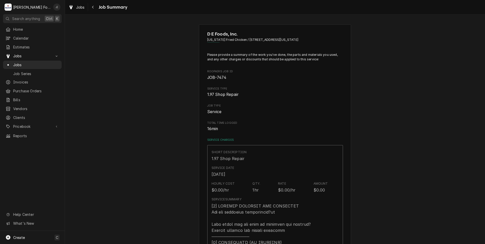
scroll to position [254, 0]
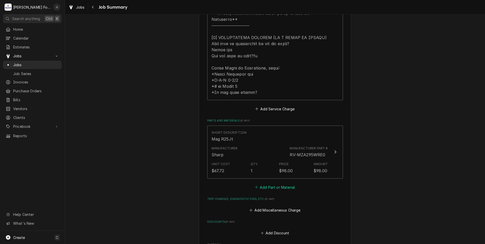
click at [292, 184] on button "Add Part or Material" at bounding box center [275, 187] width 42 height 7
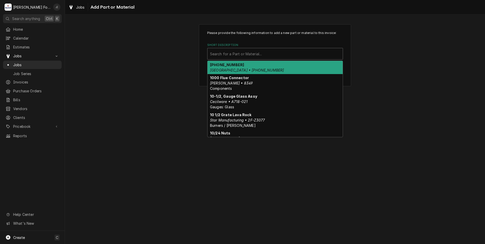
click at [232, 54] on div "Short Description" at bounding box center [275, 53] width 130 height 9
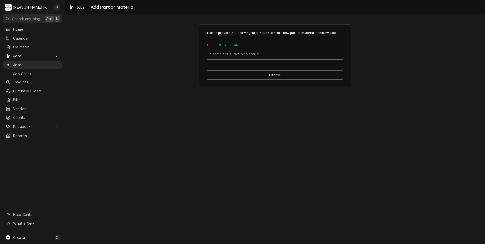
click at [228, 53] on div "Short Description" at bounding box center [275, 53] width 130 height 9
type input "SSDT"
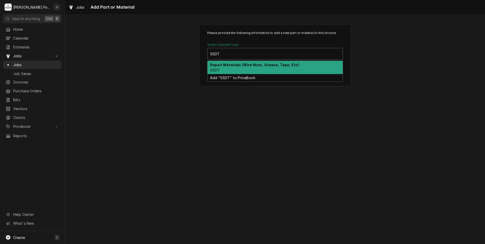
click at [232, 69] on div "Repair Materials (Wire Nuts, Grease, Tape, Etc) SSDT" at bounding box center [275, 67] width 135 height 13
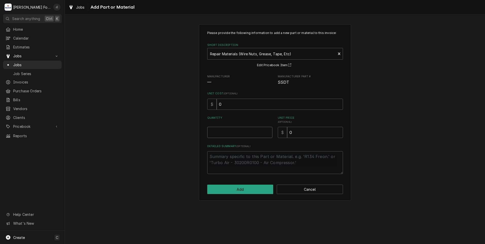
click at [233, 135] on input "Quantity" at bounding box center [239, 132] width 65 height 11
type textarea "x"
type input "1"
type textarea "x"
type input "2"
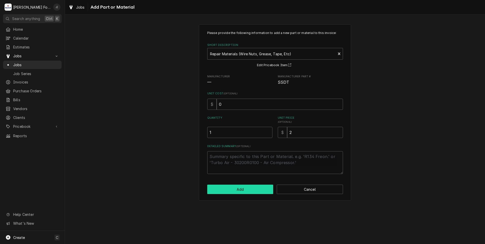
click at [252, 191] on button "Add" at bounding box center [240, 189] width 66 height 9
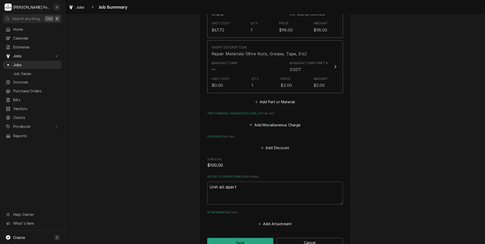
scroll to position [451, 0]
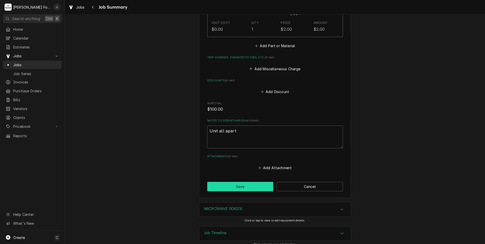
click at [223, 183] on button "Save" at bounding box center [240, 186] width 66 height 9
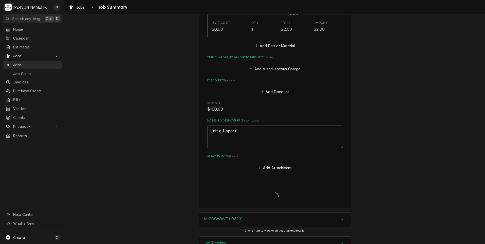
type textarea "x"
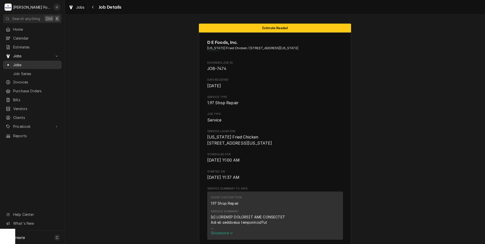
click at [38, 63] on span "Jobs" at bounding box center [36, 64] width 46 height 5
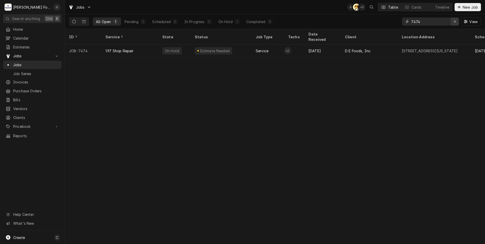
click at [456, 22] on icon "Erase input" at bounding box center [455, 22] width 3 height 4
click at [437, 22] on input "Dynamic Content Wrapper" at bounding box center [435, 22] width 48 height 8
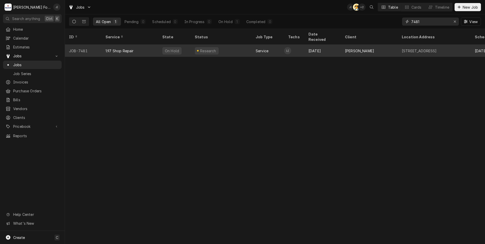
type input "7481"
click at [222, 45] on div "Research" at bounding box center [221, 51] width 61 height 12
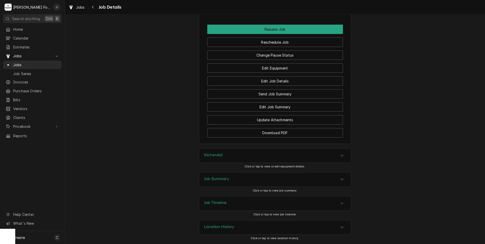
scroll to position [521, 0]
click at [222, 179] on h3 "Job Summary" at bounding box center [216, 179] width 25 height 5
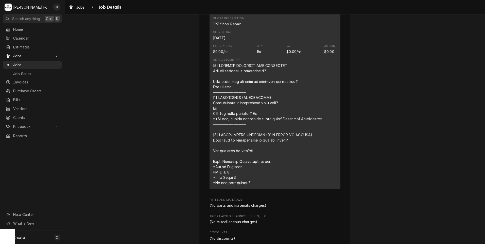
scroll to position [870, 0]
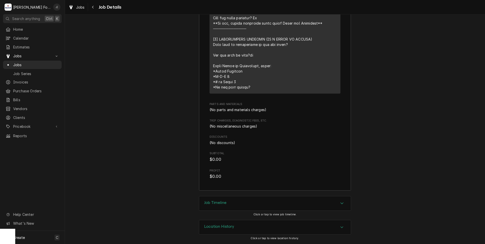
click at [216, 202] on h3 "Job Timeline" at bounding box center [215, 202] width 22 height 5
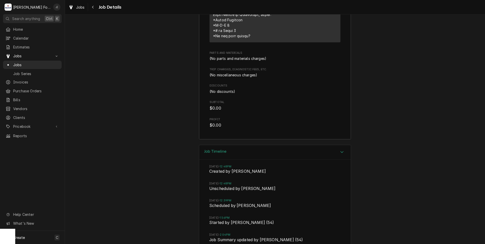
scroll to position [997, 0]
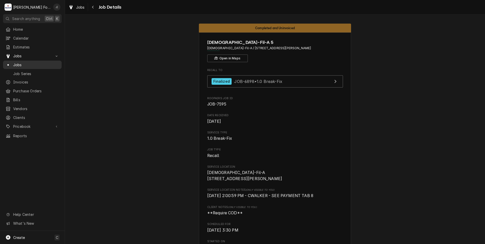
click at [14, 62] on span "Jobs" at bounding box center [36, 64] width 46 height 5
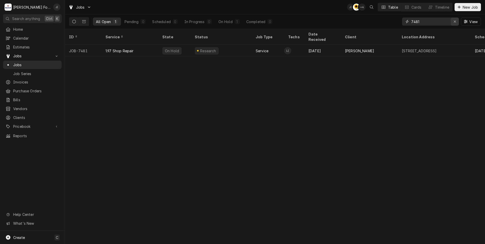
click at [455, 22] on icon "Erase input" at bounding box center [455, 22] width 2 height 2
click at [448, 21] on input "Dynamic Content Wrapper" at bounding box center [435, 22] width 48 height 8
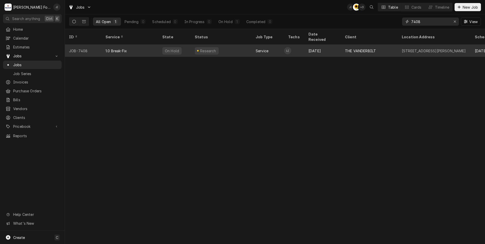
type input "7408"
click at [148, 45] on div "1.0 Break-Fix" at bounding box center [129, 51] width 57 height 12
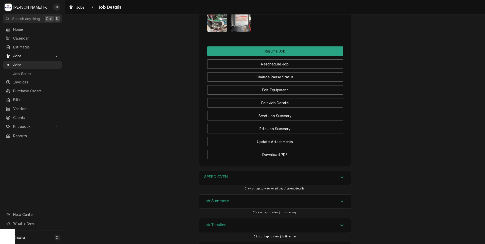
scroll to position [888, 0]
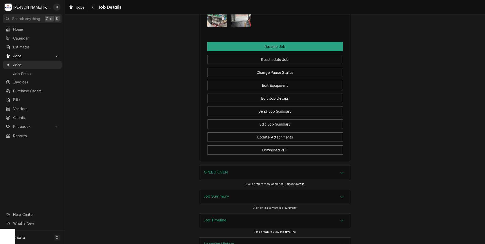
click at [221, 170] on h3 "SPEED OVEN" at bounding box center [216, 172] width 24 height 5
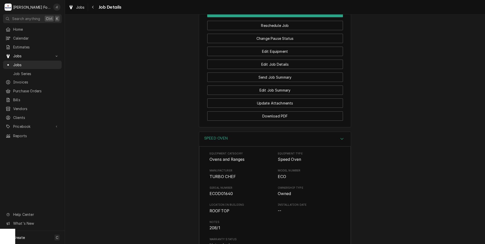
scroll to position [1015, 0]
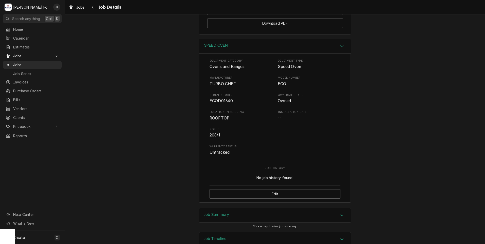
click at [214, 212] on div "Job Summary" at bounding box center [216, 215] width 25 height 6
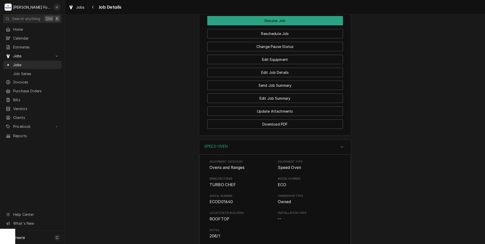
scroll to position [850, 0]
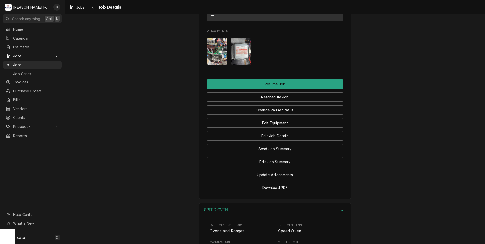
click at [213, 45] on img "Attachments" at bounding box center [217, 51] width 20 height 27
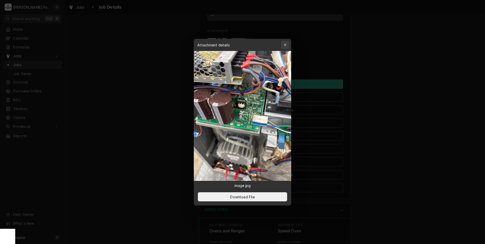
click at [285, 43] on div "button" at bounding box center [285, 44] width 5 height 5
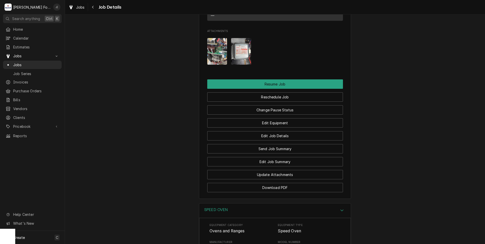
click at [217, 49] on img "Attachments" at bounding box center [217, 51] width 20 height 27
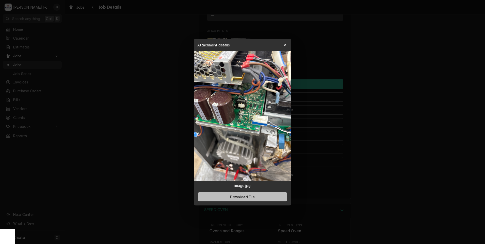
click at [256, 195] on button "Download File" at bounding box center [242, 196] width 89 height 9
click at [285, 45] on icon "button" at bounding box center [285, 45] width 3 height 4
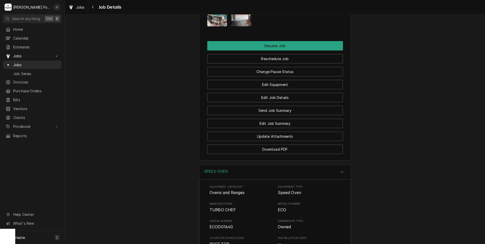
scroll to position [888, 0]
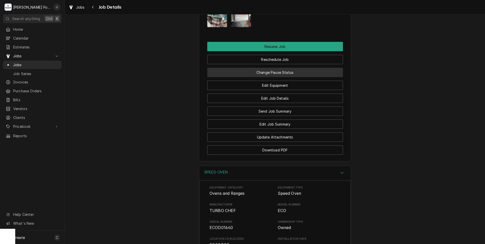
click at [281, 68] on button "Change Pause Status" at bounding box center [275, 72] width 136 height 9
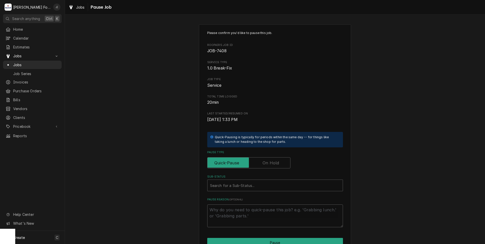
click at [272, 161] on label "Pause Type" at bounding box center [248, 162] width 83 height 11
click at [272, 161] on input "Pause Type" at bounding box center [249, 162] width 79 height 11
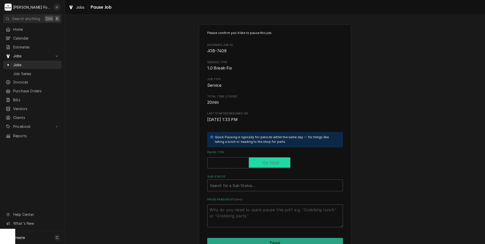
checkbox input "true"
click at [258, 184] on div "Sub-Status" at bounding box center [275, 185] width 130 height 9
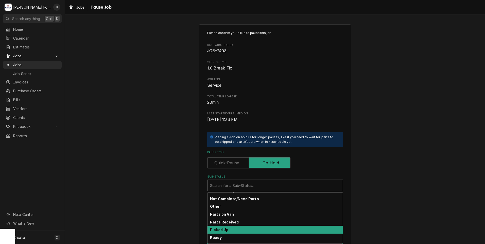
scroll to position [30, 0]
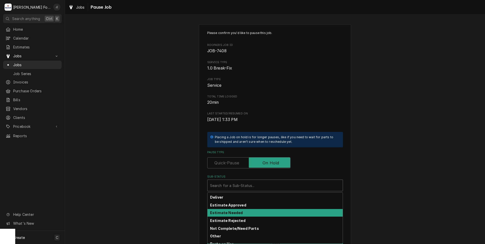
click at [240, 210] on div "Estimate Needed" at bounding box center [275, 213] width 135 height 8
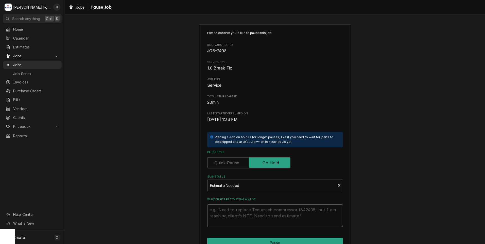
click at [240, 210] on textarea "What needs estimating & why?" at bounding box center [275, 215] width 136 height 23
type textarea "x"
type textarea "P"
type textarea "x"
type textarea "PR"
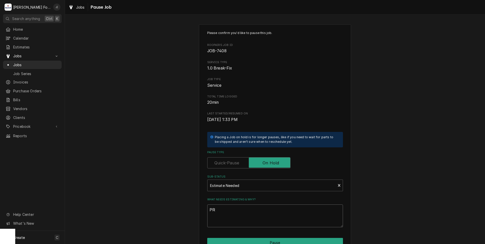
type textarea "x"
type textarea "PRI"
type textarea "x"
type textarea "PRIC"
type textarea "x"
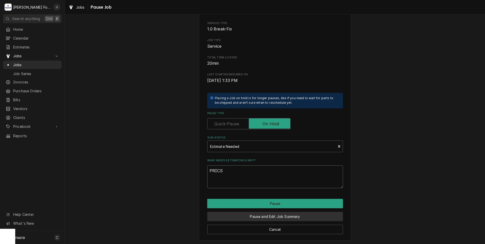
scroll to position [40, 0]
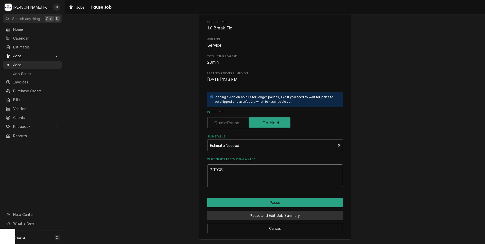
type textarea "PRICS"
click at [243, 219] on button "Pause and Edit Job Summary" at bounding box center [275, 215] width 136 height 9
type textarea "x"
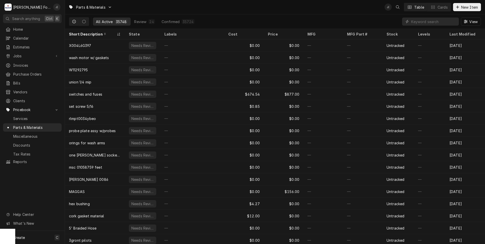
drag, startPoint x: 457, startPoint y: 8, endPoint x: 456, endPoint y: 11, distance: 3.6
click at [457, 8] on icon "Dynamic Content Wrapper" at bounding box center [457, 7] width 3 height 4
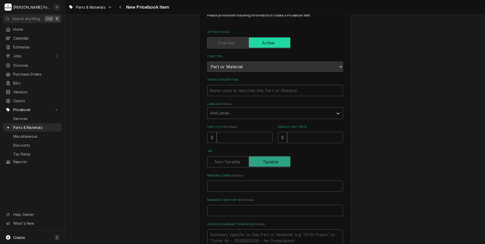
scroll to position [76, 0]
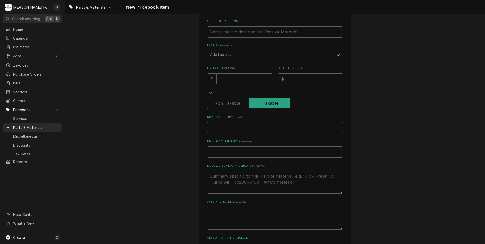
click at [218, 145] on div "Manufacturer Part # ( optional )" at bounding box center [275, 149] width 136 height 18
paste input "I1-9854"
type textarea "x"
type input "I1-9854"
click at [214, 124] on input "Manufacturer ( optional )" at bounding box center [275, 127] width 136 height 11
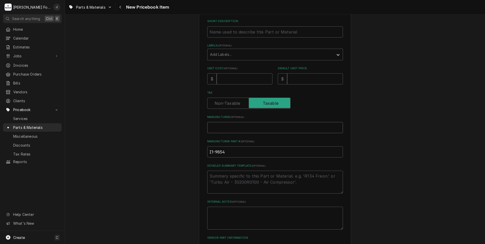
type textarea "x"
type input "t"
type textarea "x"
type input "tu"
type textarea "x"
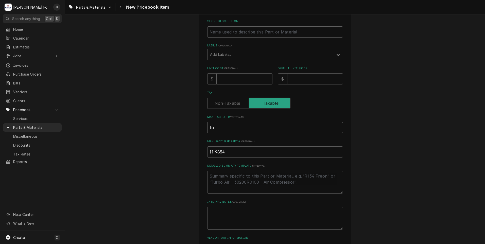
type input "tur"
type textarea "x"
type input "turb"
type textarea "x"
type input "turbo"
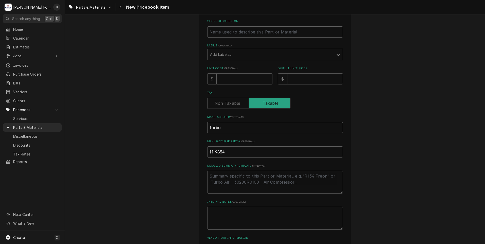
type textarea "x"
type input "turboc"
type textarea "x"
type input "turboch"
type textarea "x"
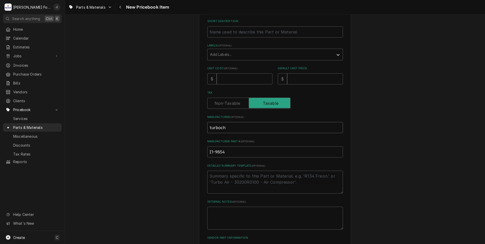
type input "turboche"
type textarea "x"
type input "turbochef"
drag, startPoint x: 251, startPoint y: 128, endPoint x: 94, endPoint y: 132, distance: 156.6
click at [122, 131] on div "Please provide the following information to create a PriceBook item. Active Sta…" at bounding box center [275, 114] width 420 height 340
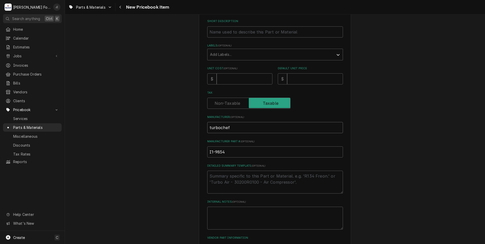
type textarea "x"
type input "T"
type textarea "x"
type input "TU"
type textarea "x"
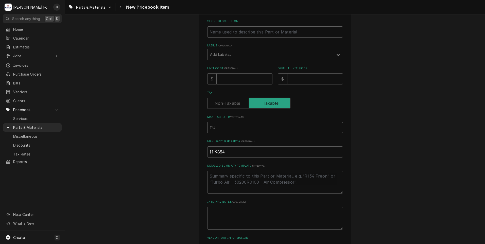
type input "TUR"
type textarea "x"
type input "TURB"
type textarea "x"
type input "TURBO"
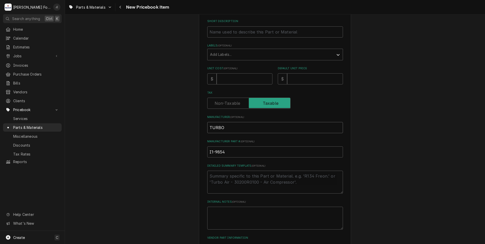
type textarea "x"
type input "TURBOC"
type textarea "x"
type input "TURBOCH"
type textarea "x"
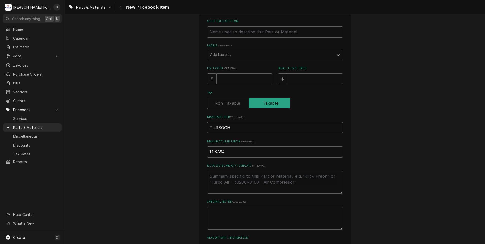
type input "TURBOCHE"
type textarea "x"
type input "TURBOCHEF"
click at [227, 80] on input "Unit Cost ( optional )" at bounding box center [245, 78] width 56 height 11
type textarea "x"
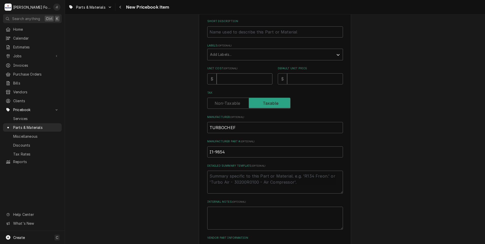
type input "5"
type textarea "x"
type input "58"
type textarea "x"
type input "58.8"
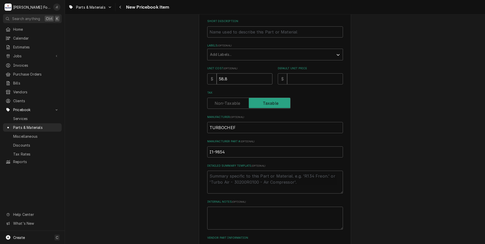
type textarea "x"
type input "58.84"
type textarea "x"
type input "1"
type textarea "x"
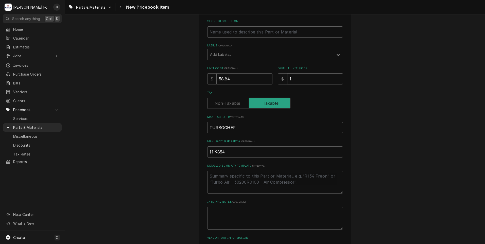
type input "11"
type textarea "x"
type input "118"
type textarea "x"
type input "118.0"
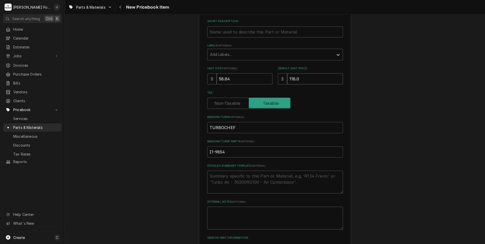
type textarea "x"
type input "118.00"
click at [219, 51] on div "Labels" at bounding box center [270, 54] width 121 height 9
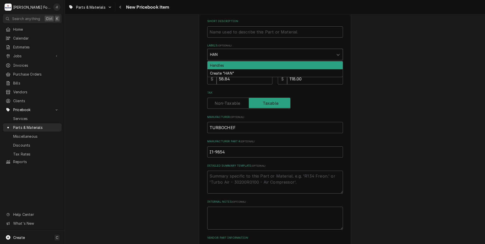
type input "HAND"
click at [230, 62] on div "Handles" at bounding box center [275, 65] width 135 height 8
type textarea "x"
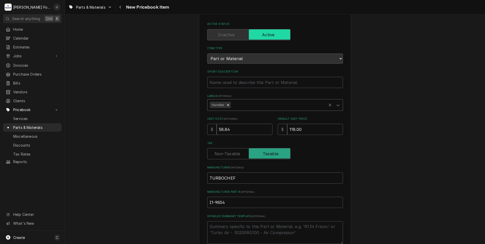
scroll to position [25, 0]
click at [224, 81] on input "Short Description" at bounding box center [275, 82] width 136 height 11
paste input "HANDLE ASSEMBLY, PANINI PRESS"
type textarea "x"
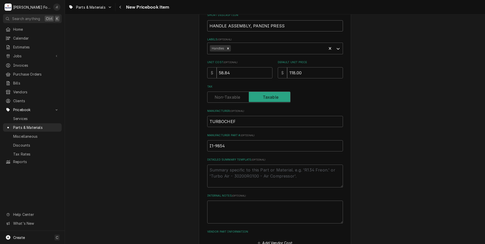
scroll to position [115, 0]
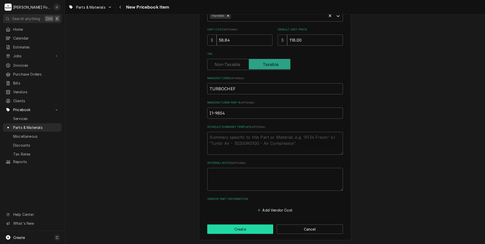
type input "HANDLE ASSEMBLY, PANINI PRESS"
click at [252, 231] on button "Create" at bounding box center [240, 229] width 66 height 9
type textarea "x"
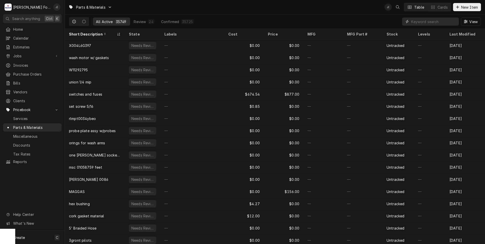
click at [428, 23] on input "Dynamic Content Wrapper" at bounding box center [433, 22] width 45 height 8
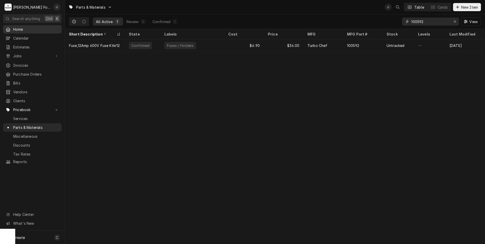
type input "100592"
drag, startPoint x: 456, startPoint y: 21, endPoint x: 450, endPoint y: 22, distance: 6.3
click at [456, 21] on icon "Erase input" at bounding box center [455, 22] width 3 height 4
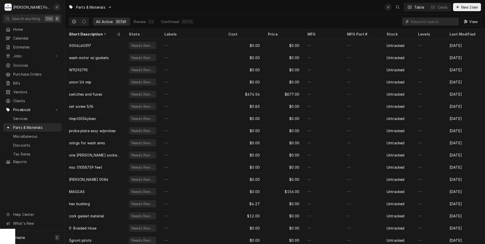
paste input "CON-7013"
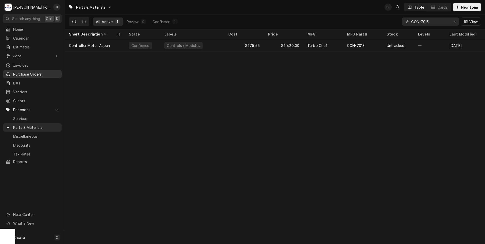
type input "CON-7013"
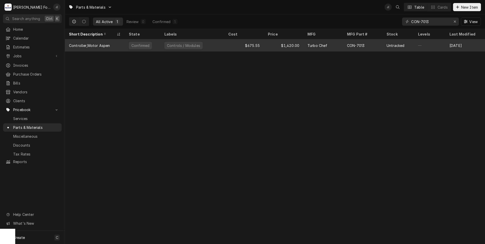
click at [306, 47] on div "Turbo Chef" at bounding box center [323, 45] width 40 height 12
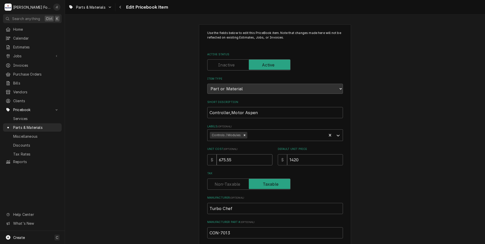
drag, startPoint x: 237, startPoint y: 160, endPoint x: 155, endPoint y: 158, distance: 82.7
click at [178, 159] on div "Use the fields below to edit this PriceBook item. Note that changes made here w…" at bounding box center [275, 198] width 420 height 357
type textarea "x"
type input "7"
type textarea "x"
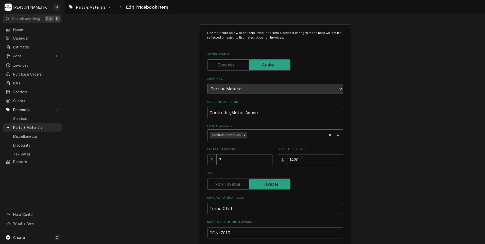
type input "72"
type textarea "x"
type input "722"
type textarea "x"
type input "722.2"
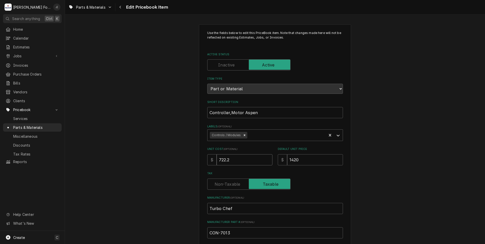
type textarea "x"
type input "722.26"
type textarea "x"
type input "1"
type textarea "x"
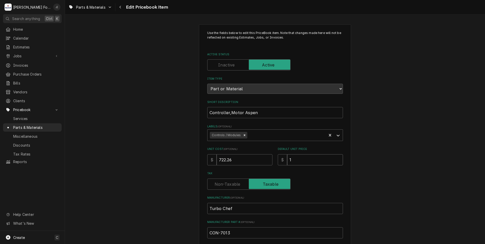
type input "14"
type textarea "x"
type input "144"
type textarea "x"
type input "1445"
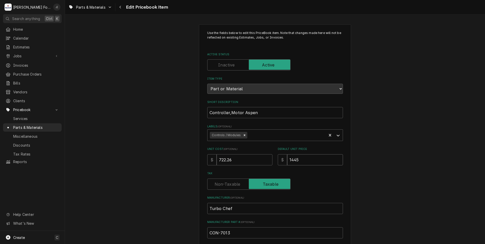
type textarea "x"
type input "1445.0"
type textarea "x"
type input "1445.00"
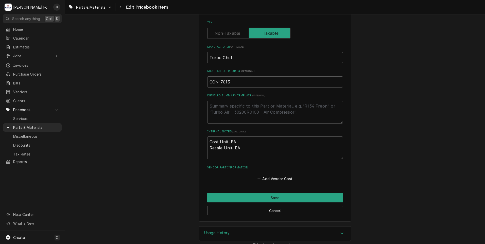
scroll to position [152, 0]
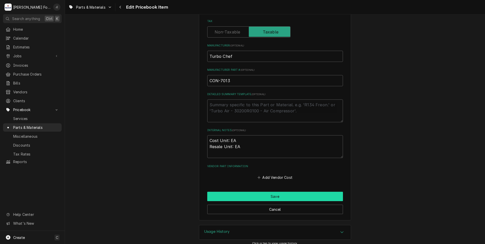
click at [246, 198] on button "Save" at bounding box center [275, 196] width 136 height 9
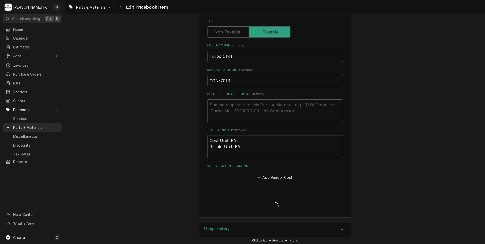
type textarea "x"
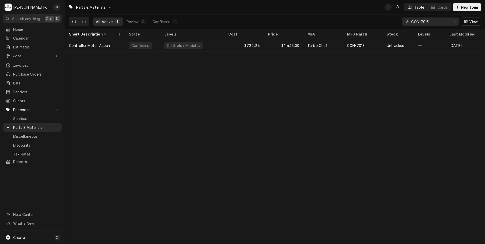
drag, startPoint x: 458, startPoint y: 23, endPoint x: 433, endPoint y: 19, distance: 25.4
click at [453, 22] on div "Erase input" at bounding box center [454, 21] width 5 height 5
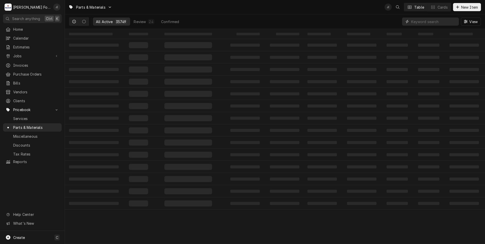
paste input "NGC-3015"
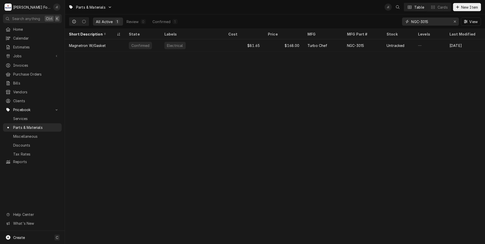
type input "NGC-3015"
click at [455, 22] on icon "Erase input" at bounding box center [455, 22] width 3 height 4
drag, startPoint x: 440, startPoint y: 21, endPoint x: 437, endPoint y: 22, distance: 3.4
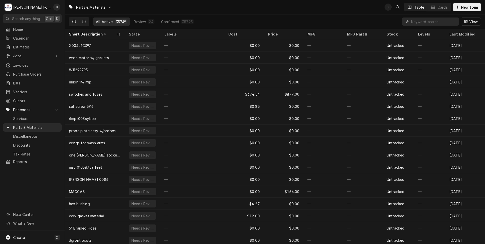
paste input "105259"
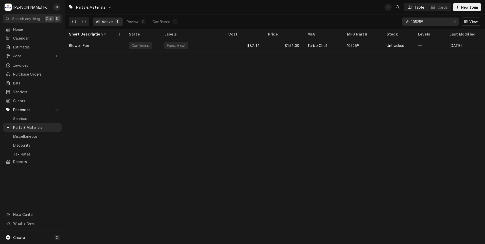
type input "105259"
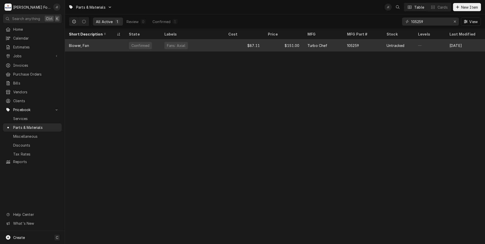
click at [285, 48] on div "$151.00" at bounding box center [284, 45] width 40 height 12
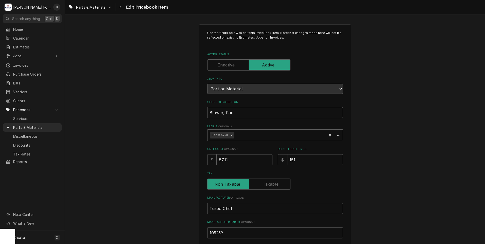
drag, startPoint x: 237, startPoint y: 161, endPoint x: 124, endPoint y: 149, distance: 113.0
click at [149, 153] on div "Use the fields below to edit this PriceBook item. Note that changes made here w…" at bounding box center [275, 198] width 420 height 357
type textarea "x"
type input "8"
type textarea "x"
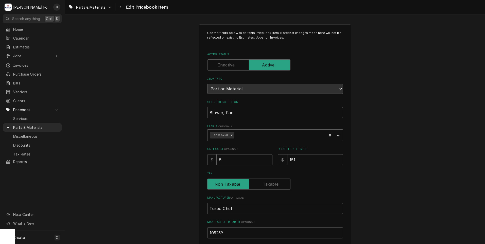
type input "86"
type textarea "x"
type input "86.8"
type textarea "x"
type input "86.83"
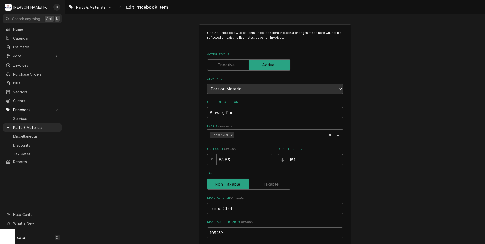
type textarea "x"
type input "1"
type textarea "x"
type input "17"
type textarea "x"
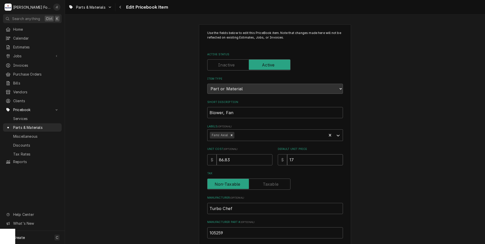
type input "174"
type textarea "x"
type input "174.0"
type textarea "x"
type input "174.00"
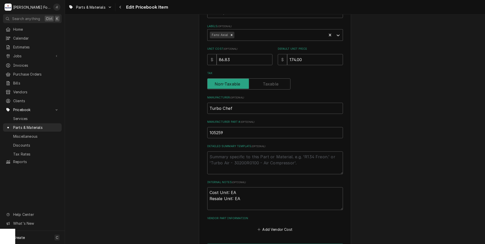
scroll to position [156, 0]
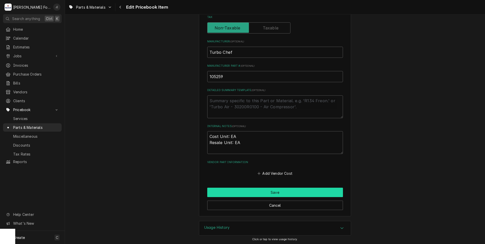
click at [222, 192] on button "Save" at bounding box center [275, 192] width 136 height 9
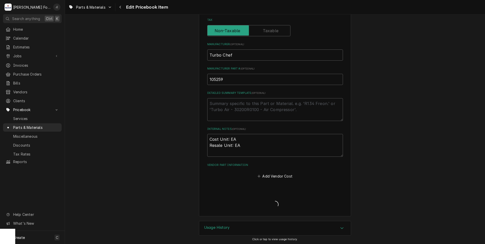
type textarea "x"
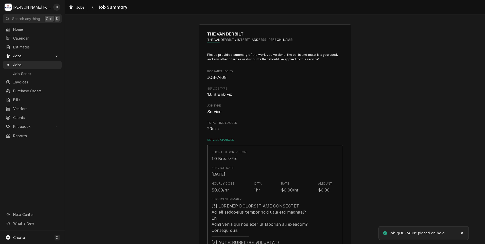
type textarea "x"
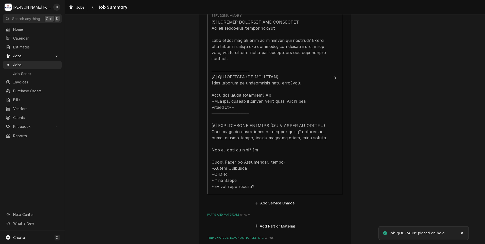
scroll to position [533, 0]
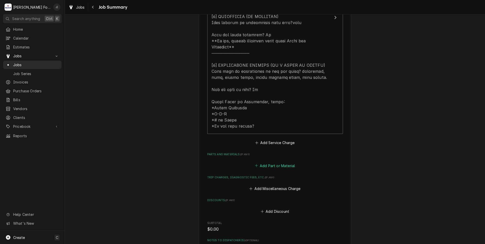
click at [273, 162] on button "Add Part or Material" at bounding box center [275, 165] width 42 height 7
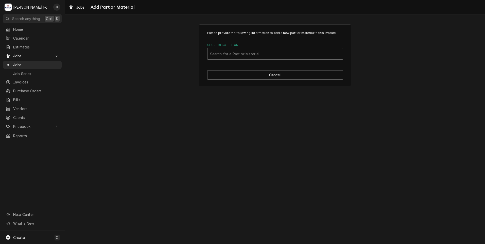
click at [214, 53] on div "Short Description" at bounding box center [275, 53] width 130 height 9
type input "105259"
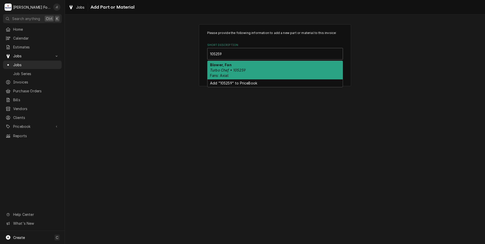
click at [247, 68] on div "Blower, Fan Turbo Chef • 105259 Fans: Axial" at bounding box center [275, 70] width 135 height 19
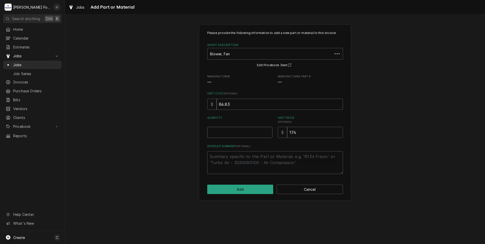
click at [243, 132] on input "Quantity" at bounding box center [239, 132] width 65 height 11
type textarea "x"
type input "1"
click at [222, 192] on button "Add" at bounding box center [240, 189] width 66 height 9
type textarea "x"
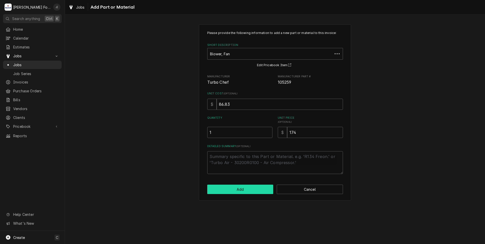
scroll to position [533, 0]
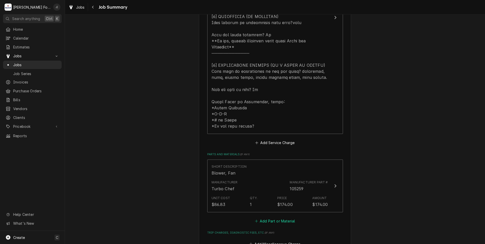
click at [258, 218] on button "Add Part or Material" at bounding box center [275, 221] width 42 height 7
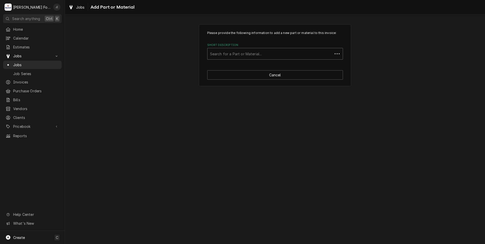
click at [256, 57] on div "Short Description" at bounding box center [270, 53] width 120 height 9
type input "NGC-3015"
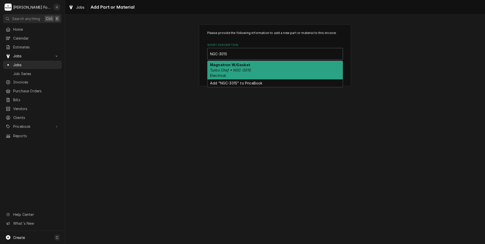
click at [253, 71] on div "Magnetron W/Gasket Turbo Chef • NGC-3015 Electrical" at bounding box center [275, 70] width 135 height 19
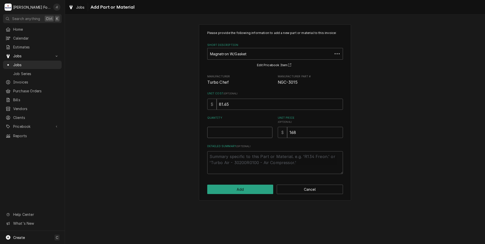
click at [246, 138] on input "Quantity" at bounding box center [239, 132] width 65 height 11
type textarea "x"
type input "1"
click at [251, 192] on button "Add" at bounding box center [240, 189] width 66 height 9
type textarea "x"
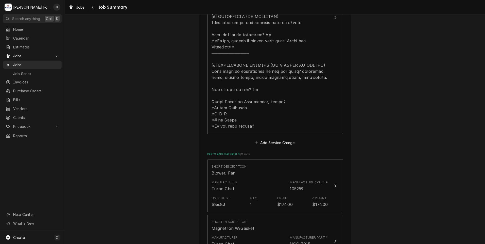
scroll to position [634, 0]
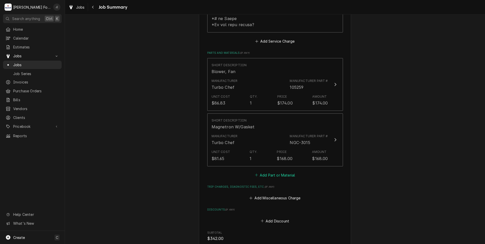
click at [276, 172] on button "Add Part or Material" at bounding box center [275, 175] width 42 height 7
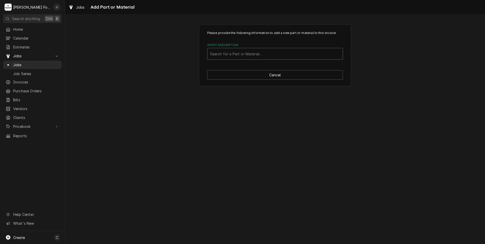
click at [242, 55] on div "Short Description" at bounding box center [275, 53] width 130 height 9
type input "CON-7013"
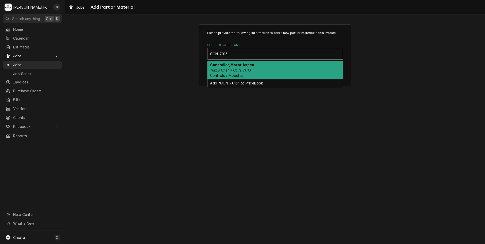
click at [245, 67] on div "Controller,Motor Aspen Turbo Chef • CON-7013 Controls / Modules" at bounding box center [275, 70] width 135 height 19
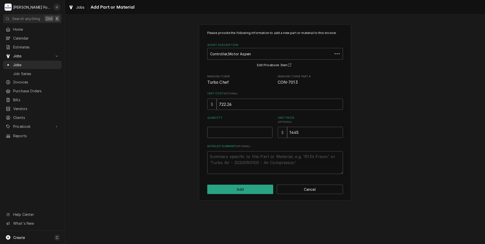
click at [248, 129] on input "Quantity" at bounding box center [239, 132] width 65 height 11
type textarea "x"
type input "1"
click at [253, 193] on button "Add" at bounding box center [240, 189] width 66 height 9
type textarea "x"
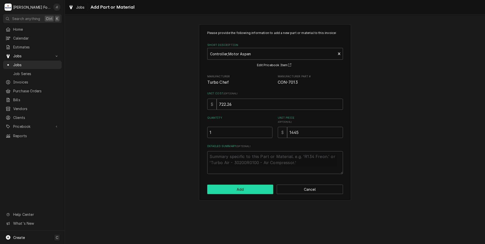
scroll to position [634, 0]
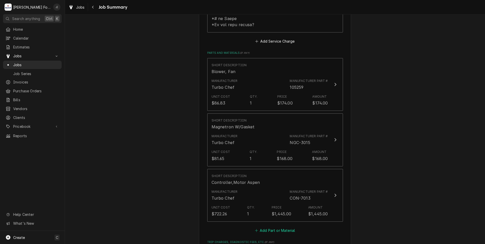
drag, startPoint x: 271, startPoint y: 218, endPoint x: 266, endPoint y: 208, distance: 10.8
click at [271, 227] on button "Add Part or Material" at bounding box center [275, 230] width 42 height 7
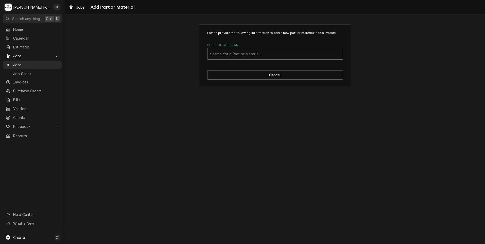
click at [214, 57] on div "Short Description" at bounding box center [275, 53] width 130 height 9
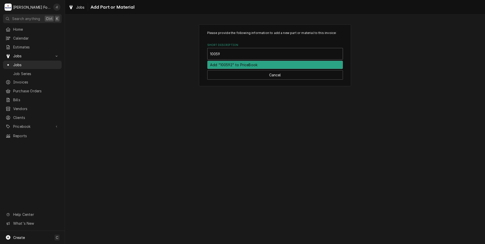
type input "100592"
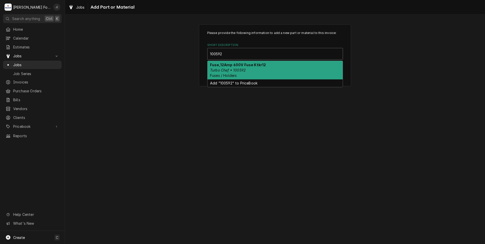
click at [248, 66] on strong "Fuse,12Amp 600V Fuse Ktkr12" at bounding box center [238, 65] width 56 height 4
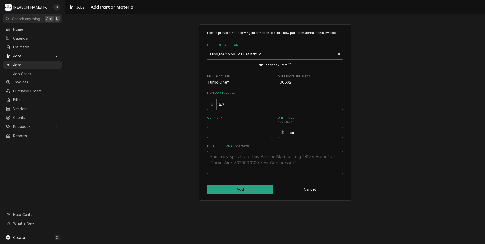
click at [249, 129] on input "Quantity" at bounding box center [239, 132] width 65 height 11
type textarea "x"
type input "1"
click at [255, 190] on button "Add" at bounding box center [240, 189] width 66 height 9
type textarea "x"
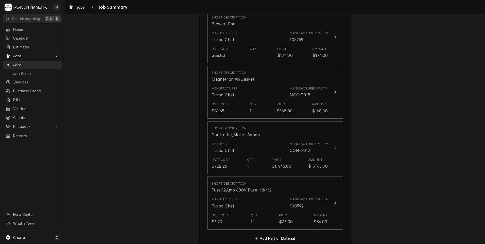
scroll to position [736, 0]
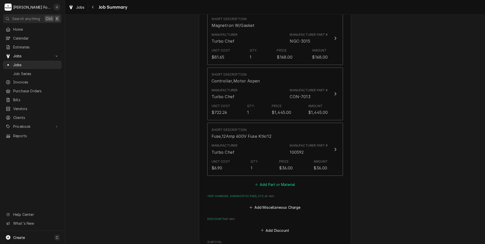
click at [272, 181] on button "Add Part or Material" at bounding box center [275, 184] width 42 height 7
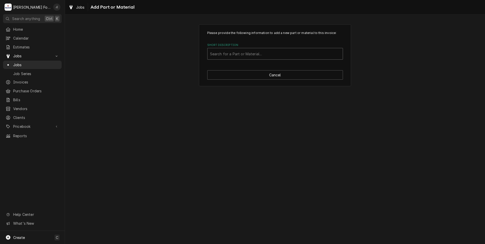
click at [231, 52] on div "Short Description" at bounding box center [275, 53] width 130 height 9
type input "I1-9854"
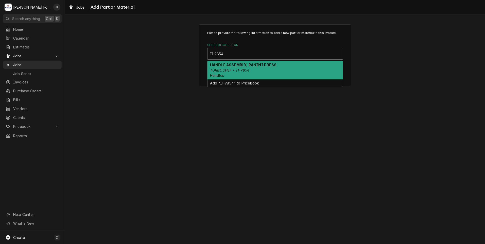
click at [231, 75] on div "HANDLE ASSEMBLY, PANINI PRESS TURBOCHEF • I1-9854 Handles" at bounding box center [275, 70] width 135 height 19
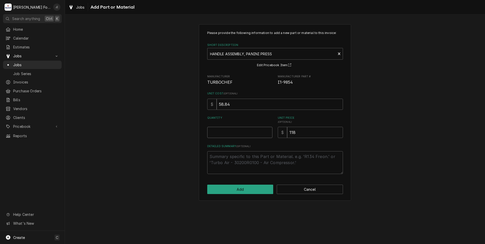
click at [242, 129] on input "Quantity" at bounding box center [239, 132] width 65 height 11
type textarea "x"
type input "1"
click at [251, 185] on button "Add" at bounding box center [240, 189] width 66 height 9
type textarea "x"
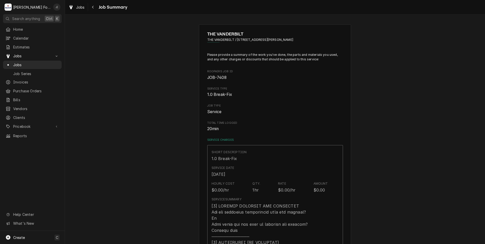
scroll to position [742, 0]
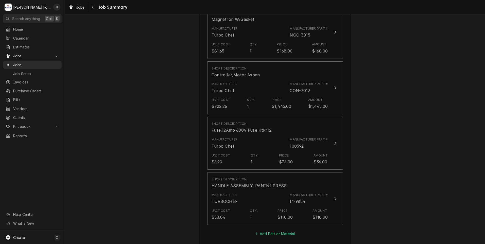
click at [271, 230] on button "Add Part or Material" at bounding box center [275, 233] width 42 height 7
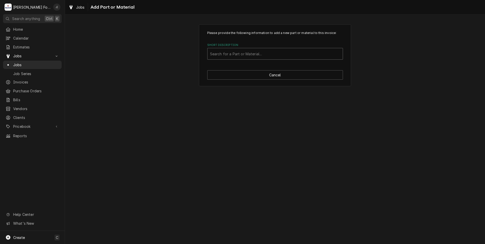
click at [269, 57] on div "Short Description" at bounding box center [275, 53] width 130 height 9
type input "SSDT"
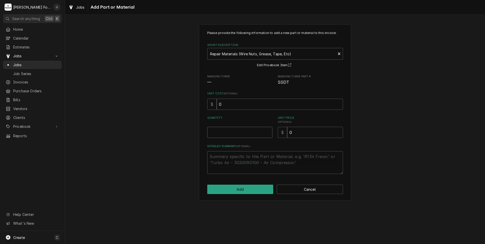
click at [246, 136] on input "Quantity" at bounding box center [239, 132] width 65 height 11
type textarea "x"
type input "1"
type textarea "x"
type input "2"
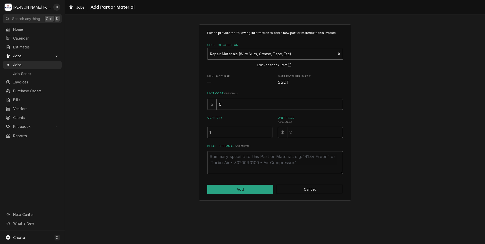
type textarea "x"
type input "20"
click at [250, 191] on button "Add" at bounding box center [240, 189] width 66 height 9
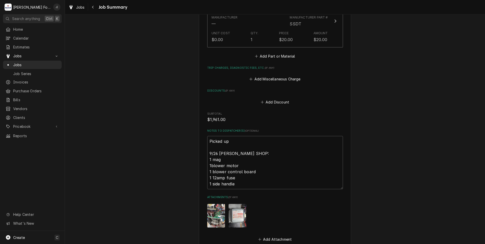
scroll to position [1027, 0]
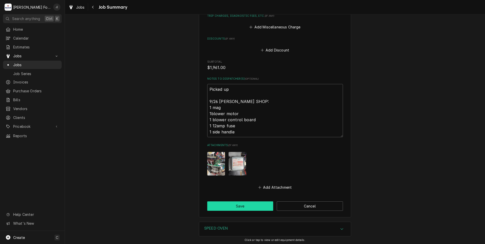
click at [221, 201] on button "Save" at bounding box center [240, 205] width 66 height 9
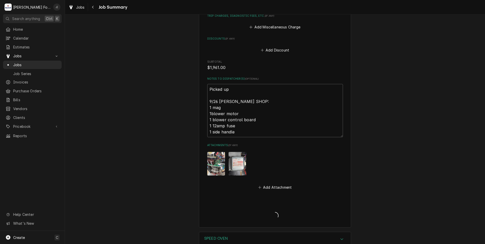
type textarea "x"
